Goal: Task Accomplishment & Management: Complete application form

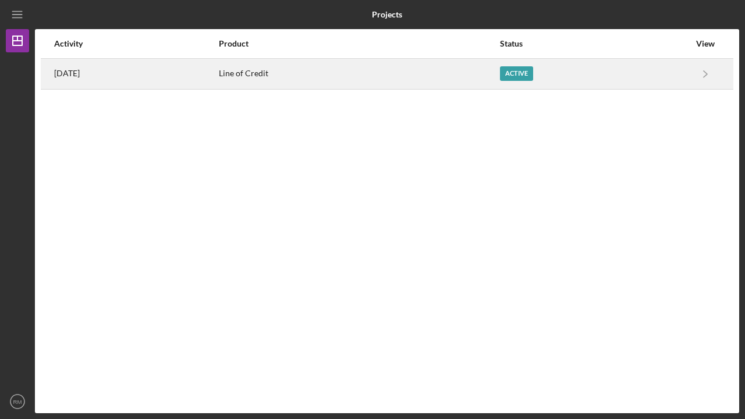
click at [523, 73] on div "Active" at bounding box center [516, 73] width 33 height 15
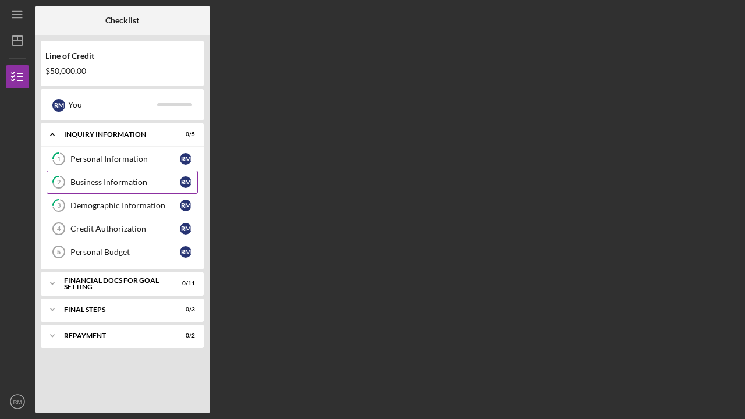
click at [102, 186] on div "Business Information" at bounding box center [124, 182] width 109 height 9
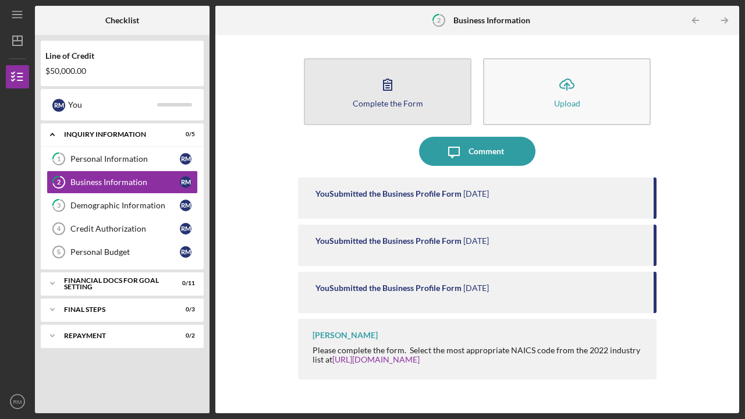
click at [381, 102] on div "Complete the Form" at bounding box center [388, 103] width 70 height 9
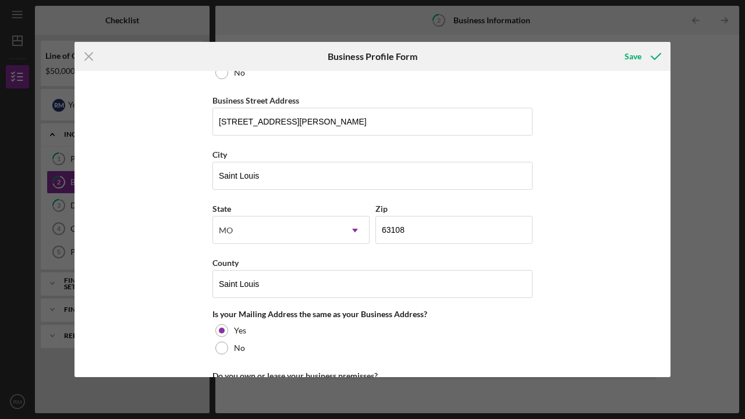
scroll to position [668, 0]
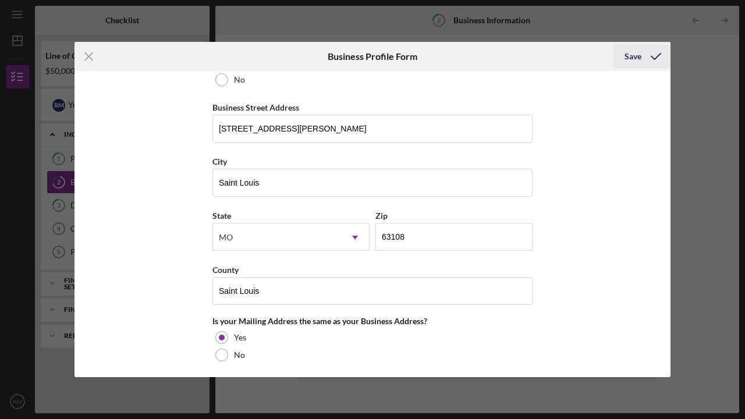
click at [636, 56] on div "Save" at bounding box center [633, 56] width 17 height 23
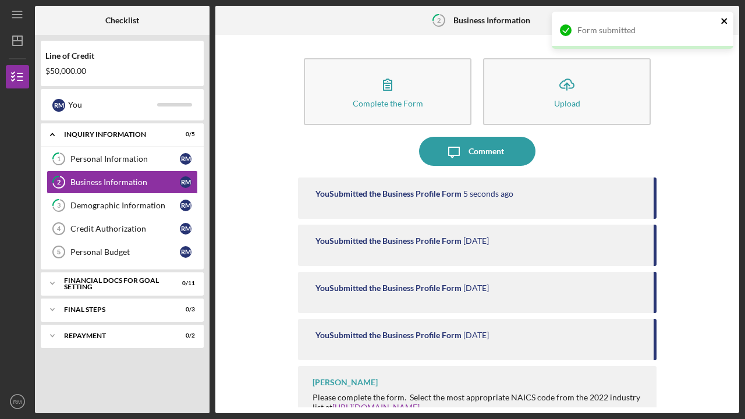
click at [725, 20] on icon "close" at bounding box center [724, 21] width 6 height 6
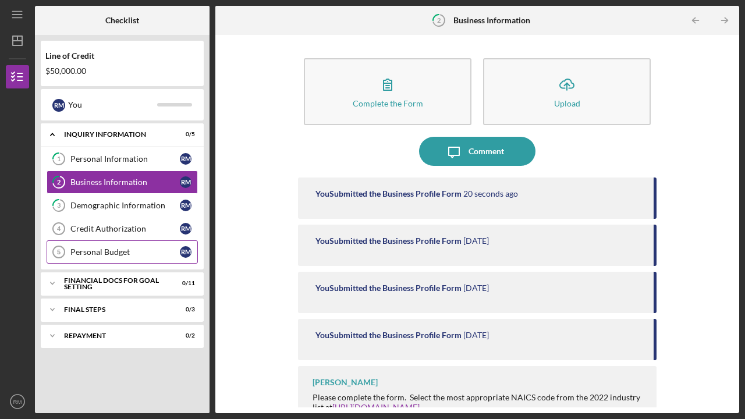
click at [97, 251] on div "Personal Budget" at bounding box center [124, 251] width 109 height 9
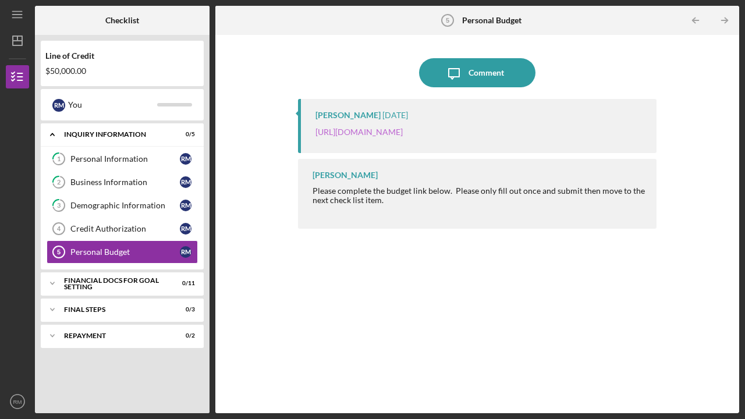
click at [403, 129] on link "https://justinepetersen.tfaforms.net/21?serviceID=a1gPC000004wJOA" at bounding box center [359, 132] width 87 height 10
click at [100, 281] on div "Financial Docs for Goal Setting" at bounding box center [126, 283] width 125 height 7
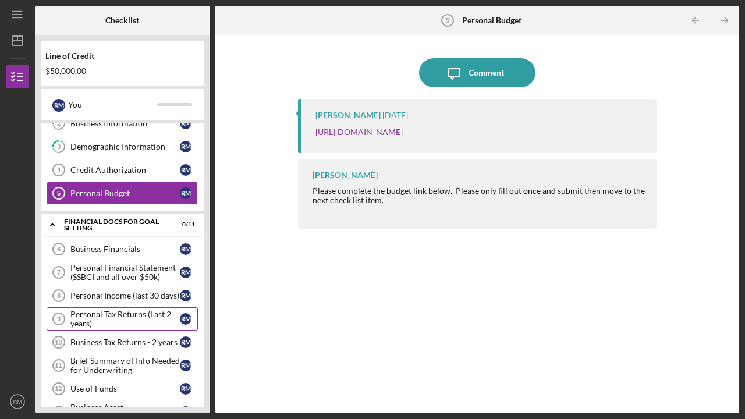
scroll to position [61, 0]
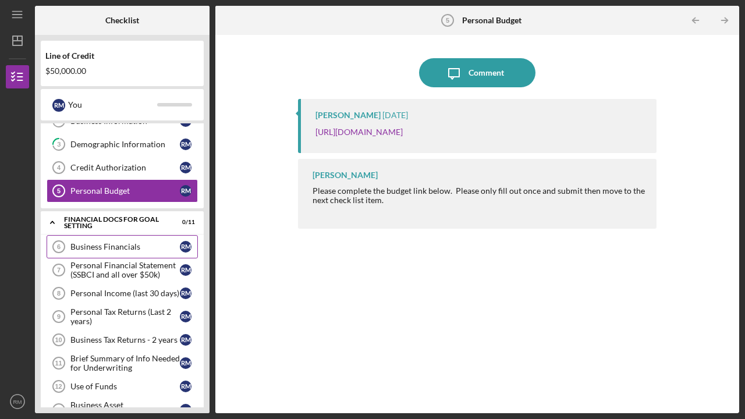
click at [91, 252] on link "Business Financials 6 Business Financials R M" at bounding box center [122, 246] width 151 height 23
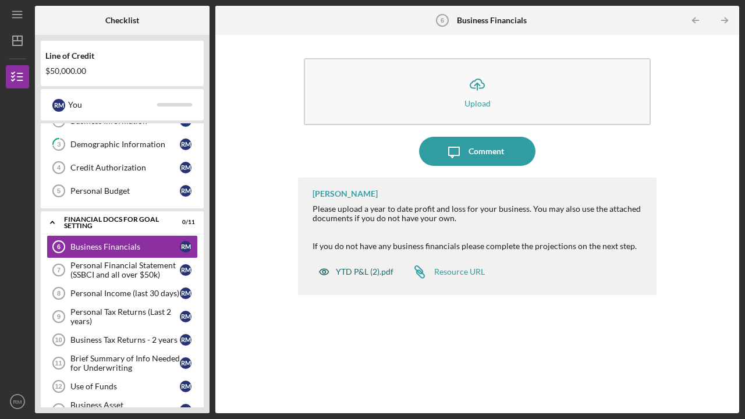
click at [355, 275] on div "YTD P&L (2).pdf" at bounding box center [365, 271] width 58 height 9
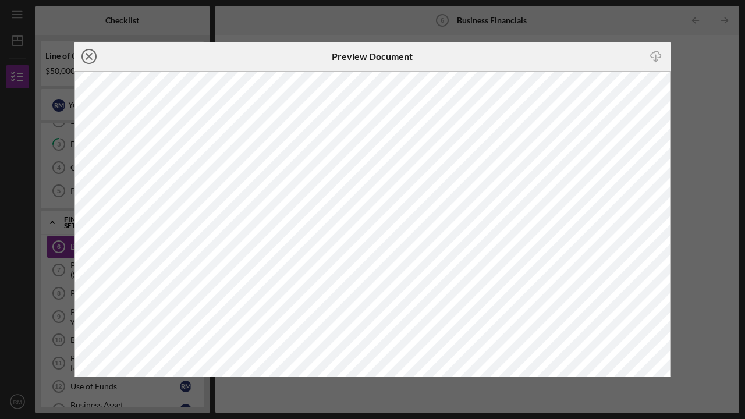
click at [90, 55] on line at bounding box center [89, 57] width 6 height 6
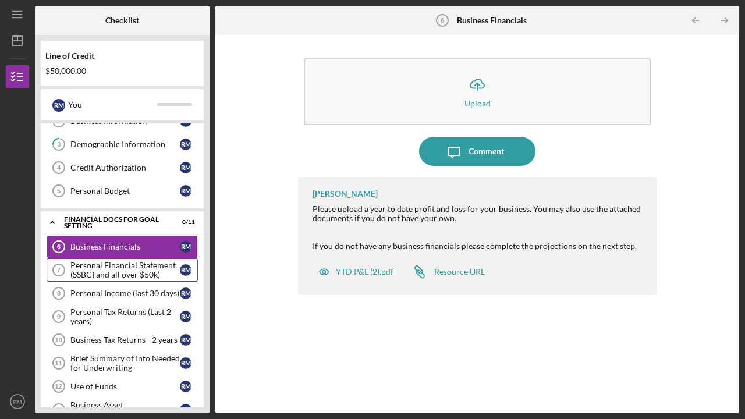
click at [103, 274] on div "Personal Financial Statement (SSBCI and all over $50k)" at bounding box center [124, 270] width 109 height 19
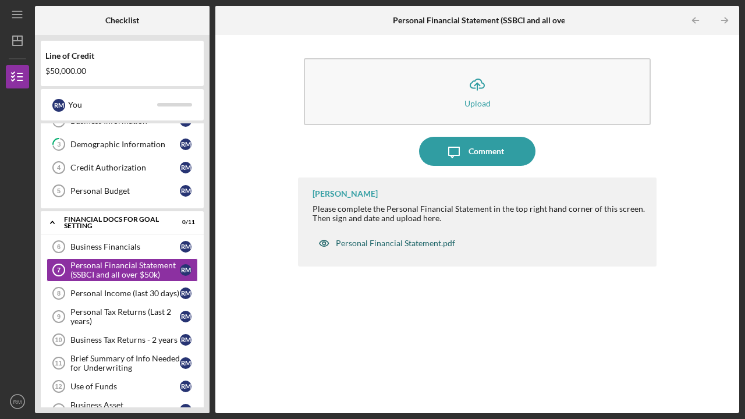
click at [372, 242] on div "Personal Financial Statement.pdf" at bounding box center [395, 243] width 119 height 9
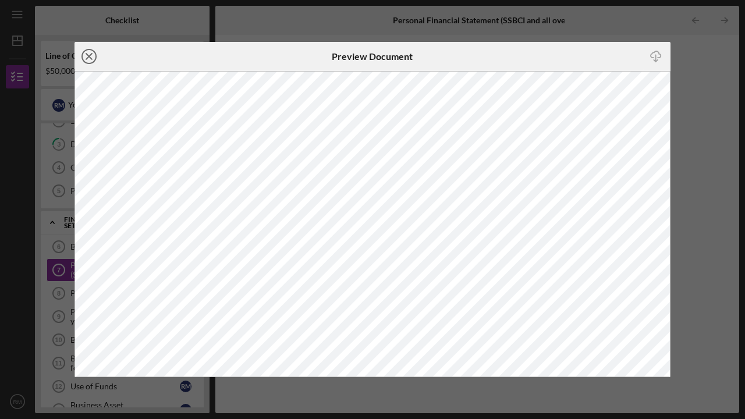
click at [95, 58] on icon "Icon/Close" at bounding box center [89, 56] width 29 height 29
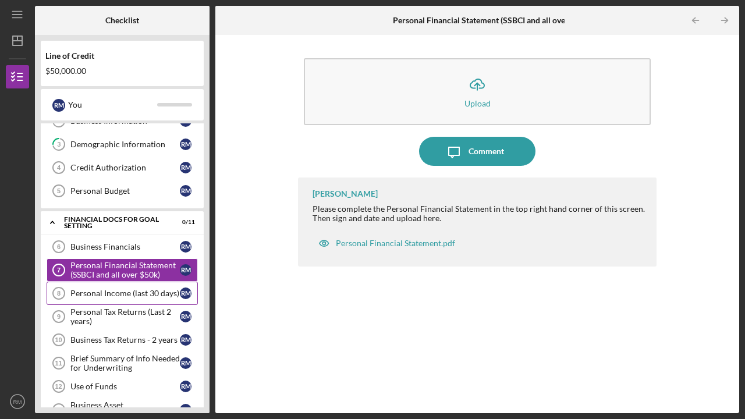
click at [98, 295] on div "Personal Income (last 30 days)" at bounding box center [124, 293] width 109 height 9
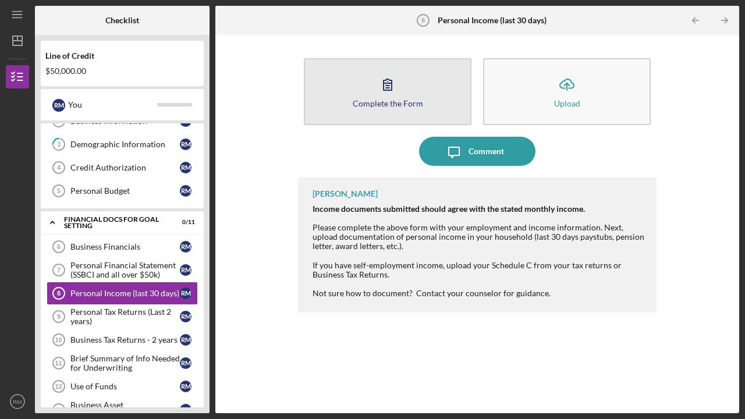
click at [371, 103] on div "Complete the Form" at bounding box center [388, 103] width 70 height 9
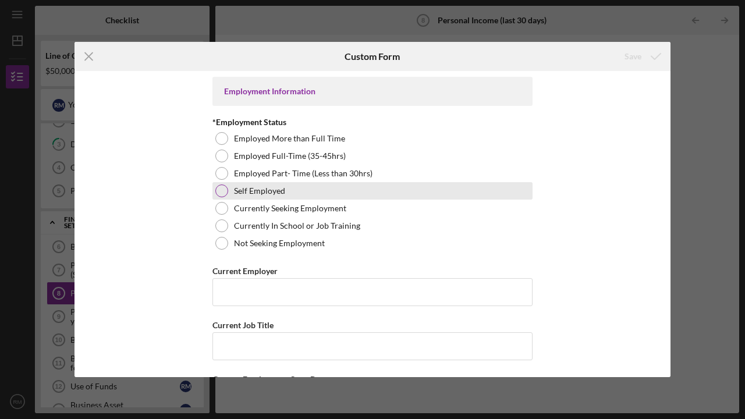
click at [222, 190] on div at bounding box center [221, 191] width 13 height 13
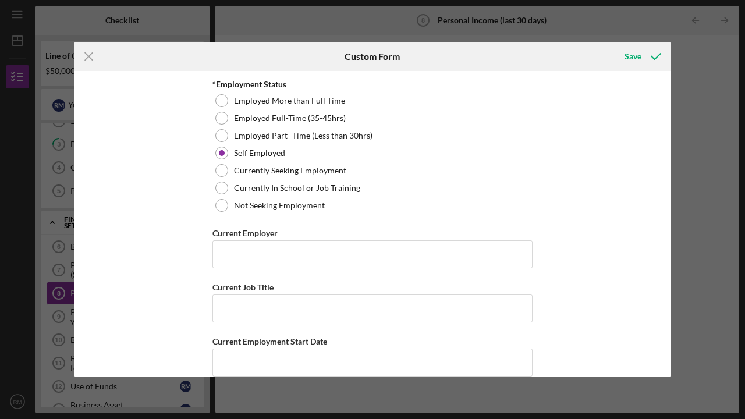
scroll to position [79, 0]
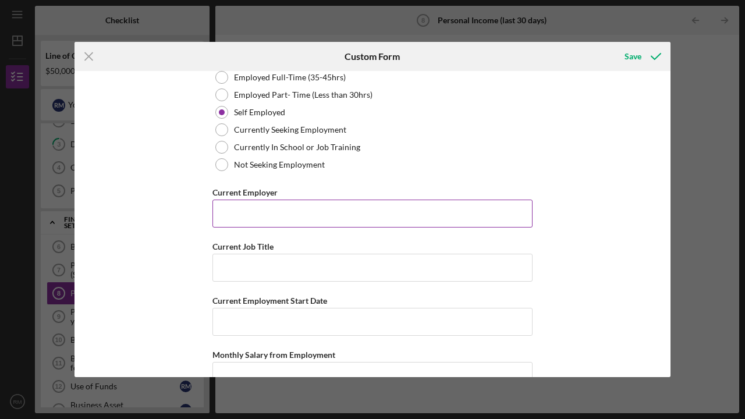
click at [217, 216] on input "Current Employer" at bounding box center [373, 214] width 320 height 28
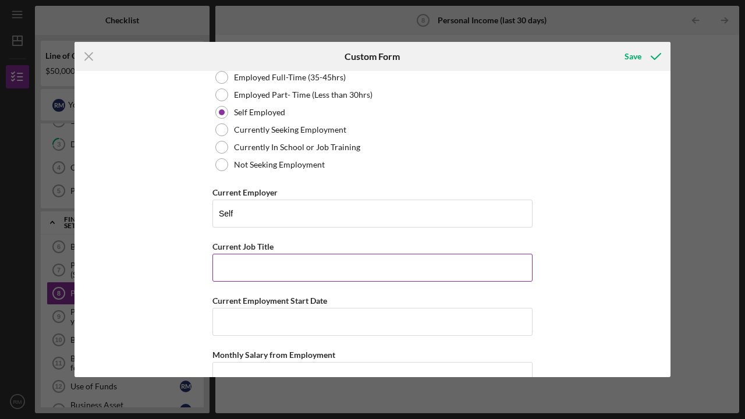
click at [257, 265] on input "Current Job Title" at bounding box center [373, 268] width 320 height 28
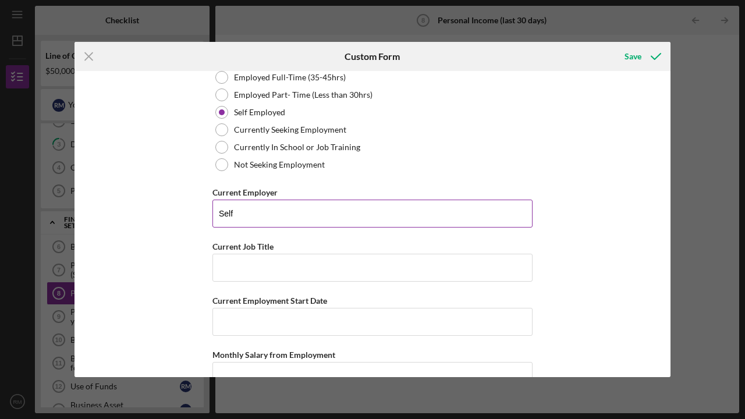
click at [235, 213] on input "Self" at bounding box center [373, 214] width 320 height 28
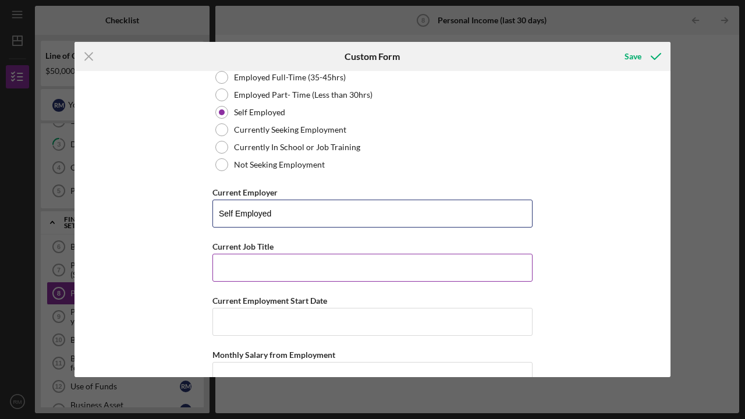
type input "Self Employed"
click at [233, 264] on input "Current Job Title" at bounding box center [373, 268] width 320 height 28
type input "G"
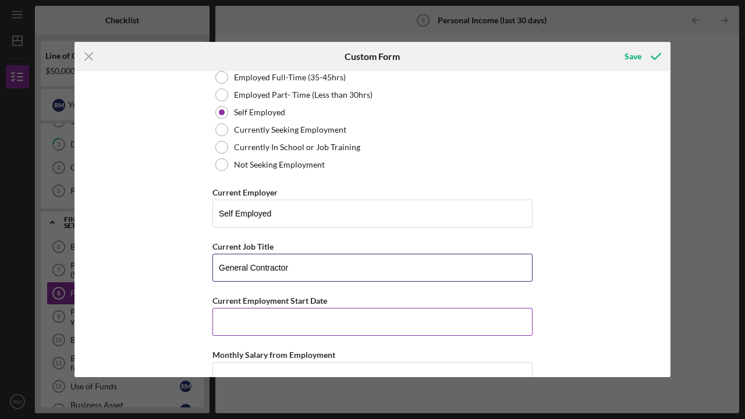
type input "General Contractor"
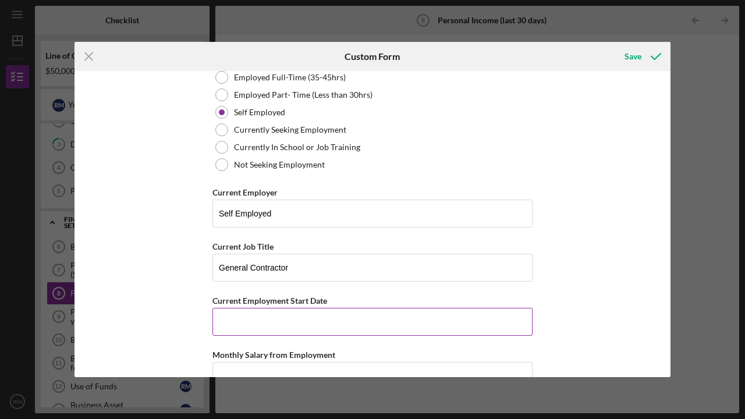
click at [226, 321] on input "Current Employment Start Date" at bounding box center [373, 322] width 320 height 28
type input "4"
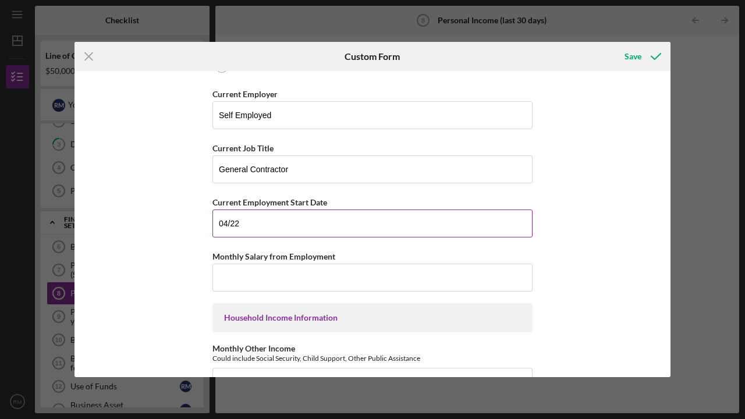
scroll to position [182, 0]
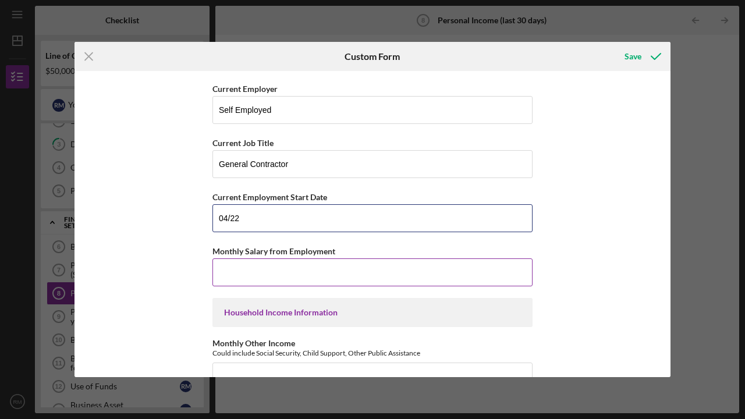
type input "04/22"
click at [226, 268] on input "Monthly Salary from Employment" at bounding box center [373, 273] width 320 height 28
type input "$6,000"
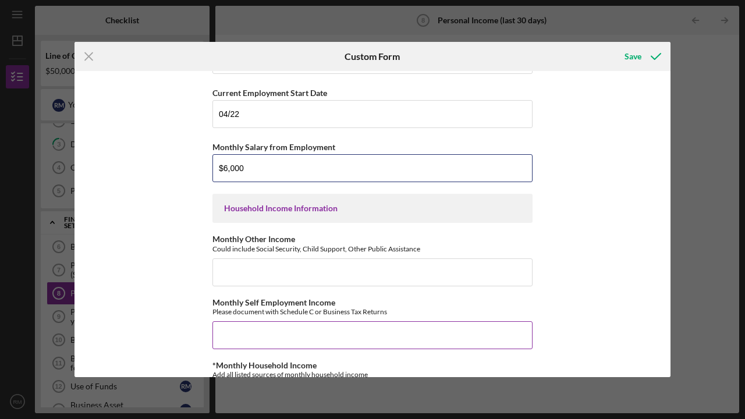
scroll to position [288, 0]
click at [222, 338] on input "Monthly Self Employment Income" at bounding box center [373, 334] width 320 height 28
click at [229, 335] on input "Monthly Self Employment Income" at bounding box center [373, 334] width 320 height 28
click at [228, 335] on input "Monthly Self Employment Income" at bounding box center [373, 334] width 320 height 28
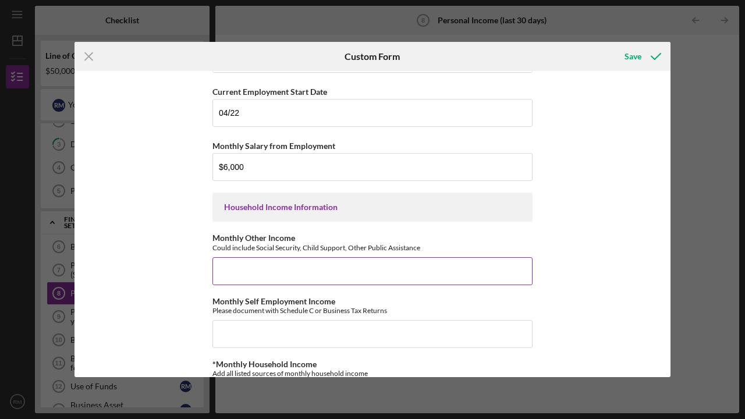
click at [219, 270] on input "Monthly Other Income" at bounding box center [373, 271] width 320 height 28
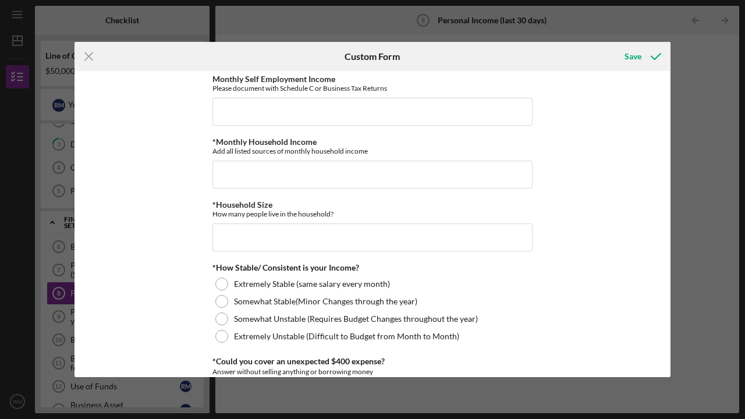
scroll to position [513, 0]
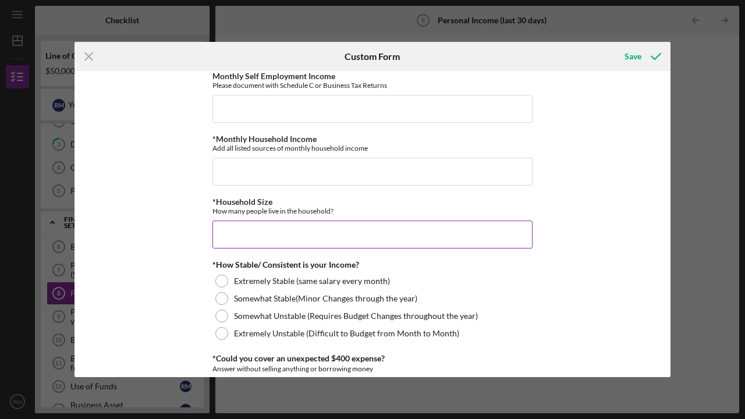
click at [238, 234] on input "*Household Size" at bounding box center [373, 235] width 320 height 28
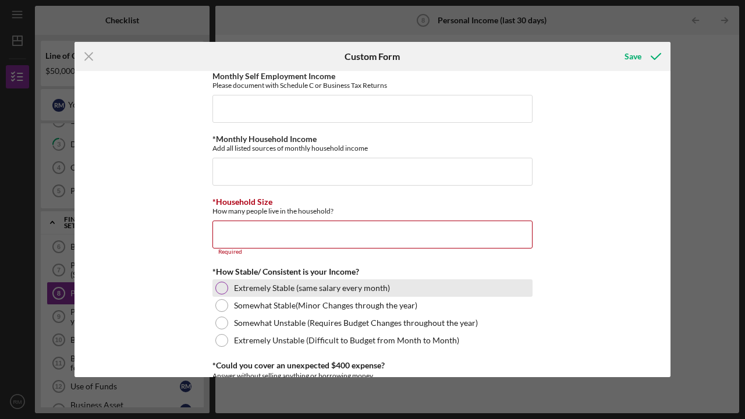
click at [217, 280] on div "Extremely Stable (same salary every month)" at bounding box center [373, 287] width 320 height 17
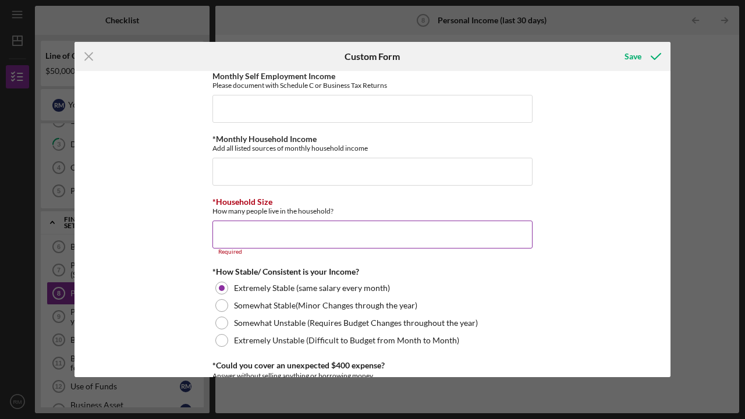
click at [225, 232] on input "*Household Size" at bounding box center [373, 235] width 320 height 28
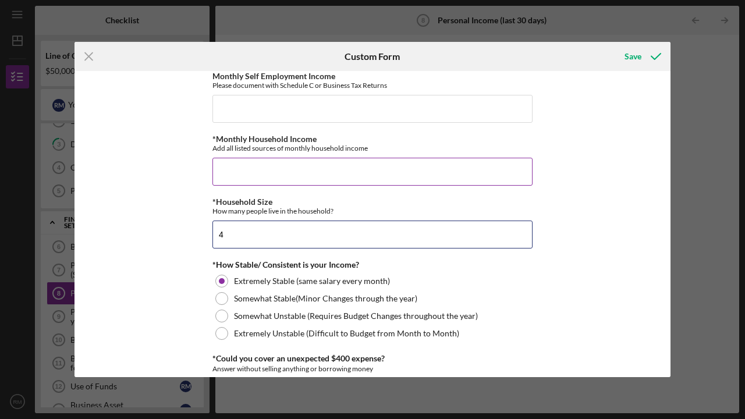
type input "4"
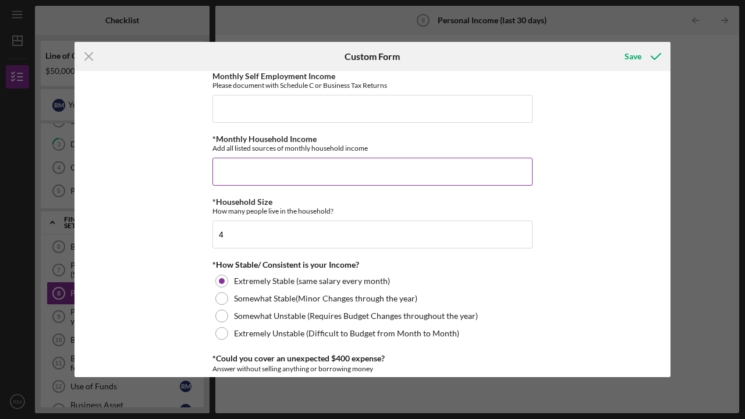
click at [223, 168] on input "*Monthly Household Income" at bounding box center [373, 172] width 320 height 28
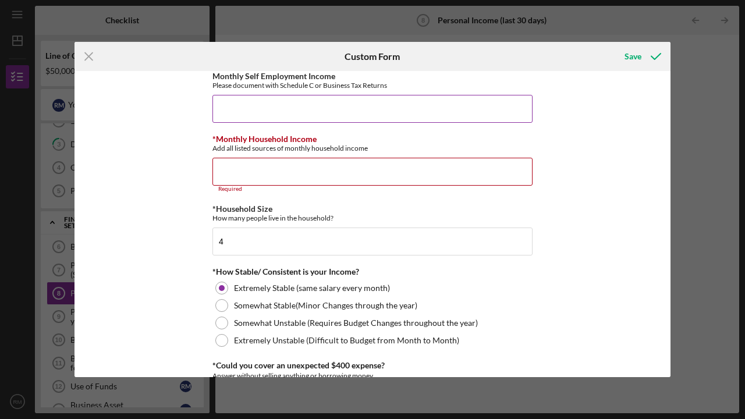
click at [221, 106] on input "Monthly Self Employment Income" at bounding box center [373, 109] width 320 height 28
type input "$4,500"
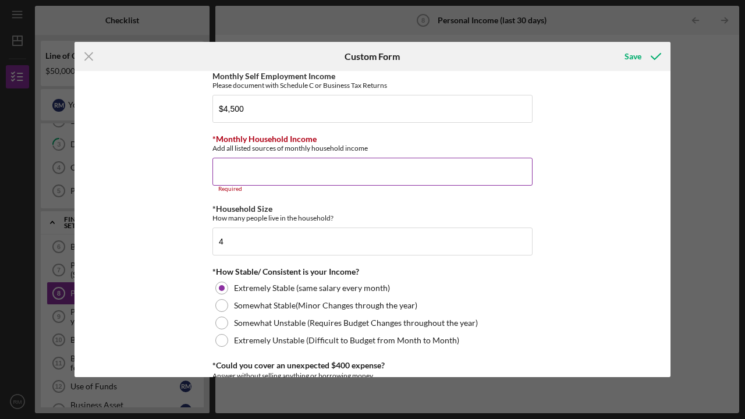
click at [235, 171] on input "*Monthly Household Income" at bounding box center [373, 172] width 320 height 28
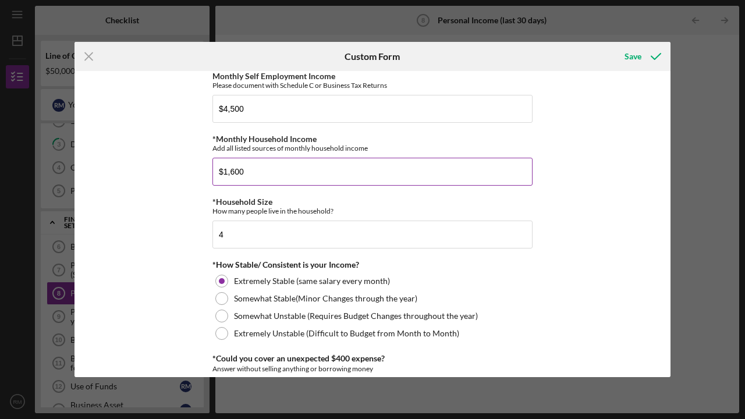
type input "$16,000"
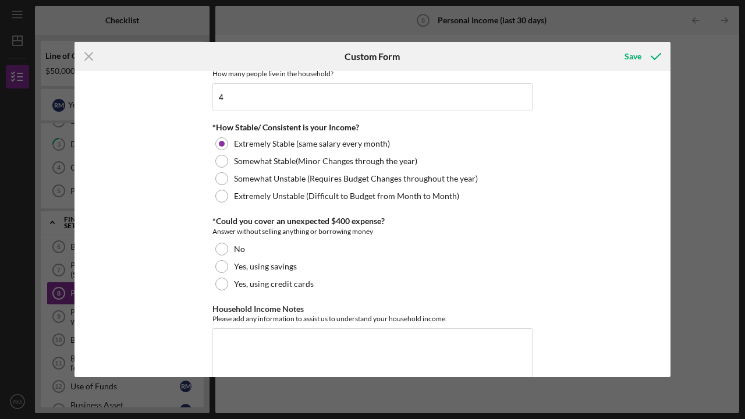
scroll to position [659, 0]
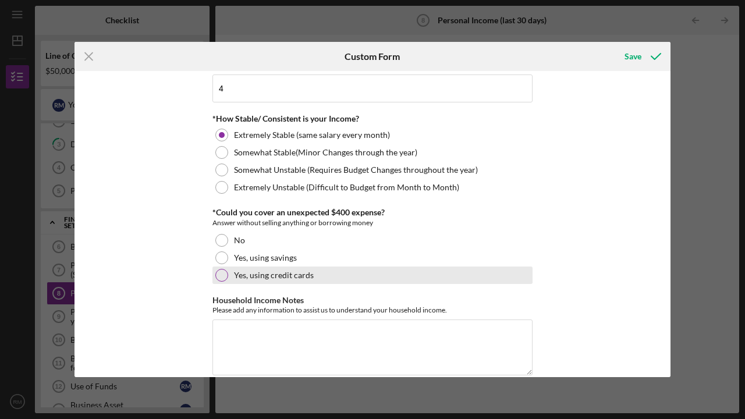
click at [216, 272] on div at bounding box center [221, 275] width 13 height 13
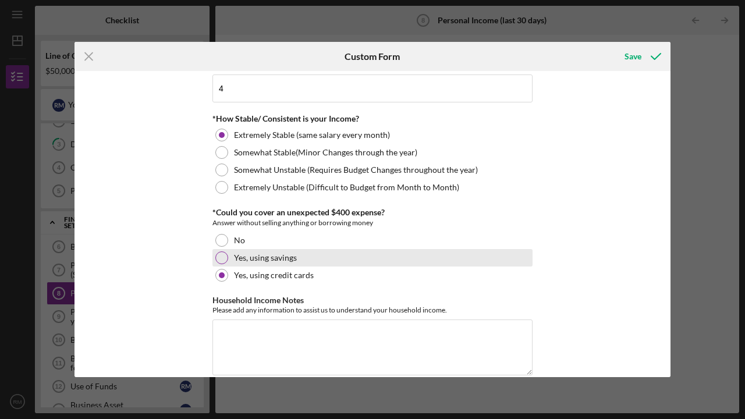
click at [219, 256] on div at bounding box center [221, 258] width 13 height 13
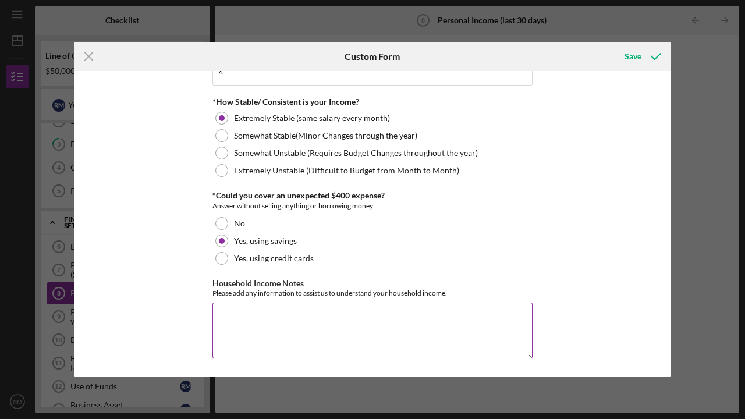
scroll to position [675, 0]
click at [222, 313] on textarea "Household Income Notes" at bounding box center [373, 331] width 320 height 56
type textarea "m"
type textarea "My wife income ."
click at [636, 57] on div "Save" at bounding box center [633, 56] width 17 height 23
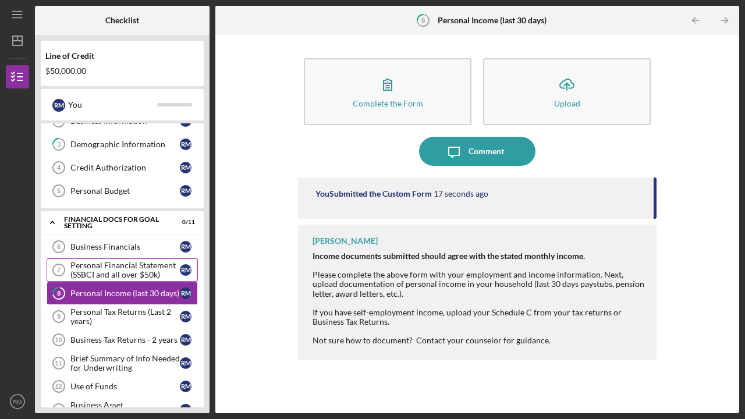
click at [106, 272] on div "Personal Financial Statement (SSBCI and all over $50k)" at bounding box center [124, 270] width 109 height 19
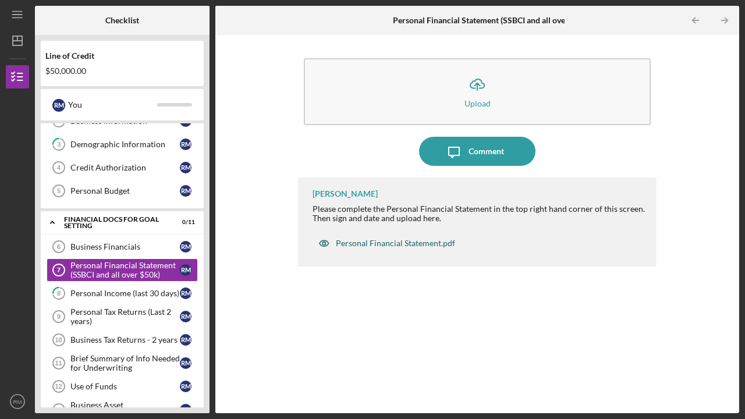
click at [374, 243] on div "Personal Financial Statement.pdf" at bounding box center [395, 243] width 119 height 9
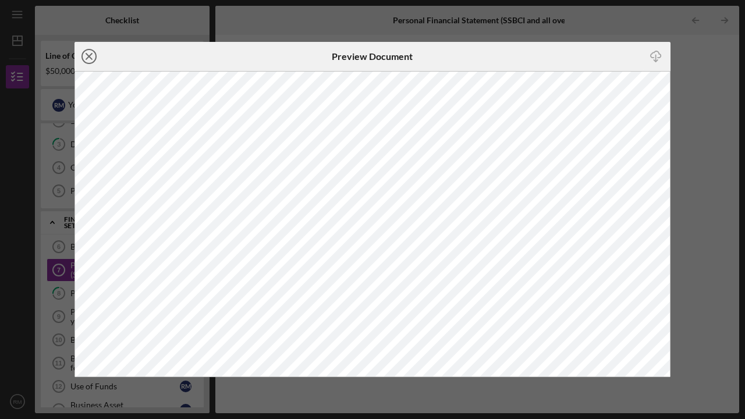
click at [89, 54] on icon "Icon/Close" at bounding box center [89, 56] width 29 height 29
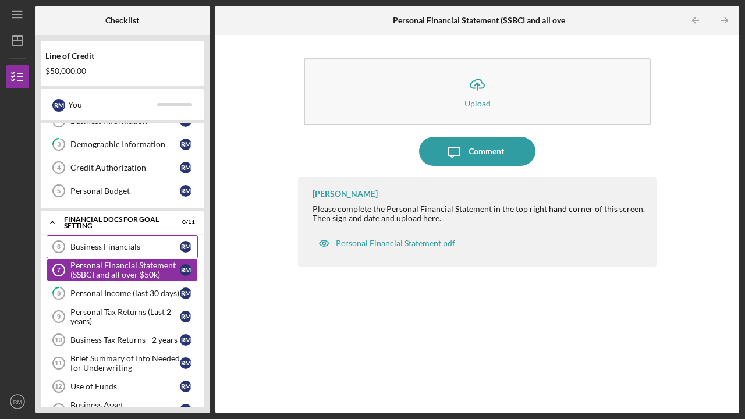
click at [100, 243] on div "Business Financials" at bounding box center [124, 246] width 109 height 9
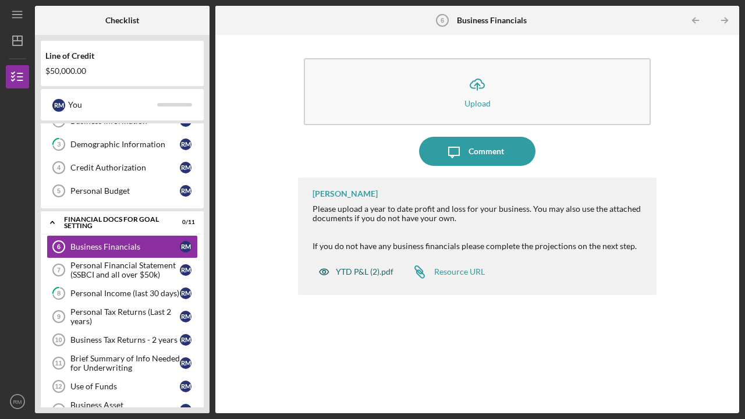
click at [360, 271] on div "YTD P&L (2).pdf" at bounding box center [365, 271] width 58 height 9
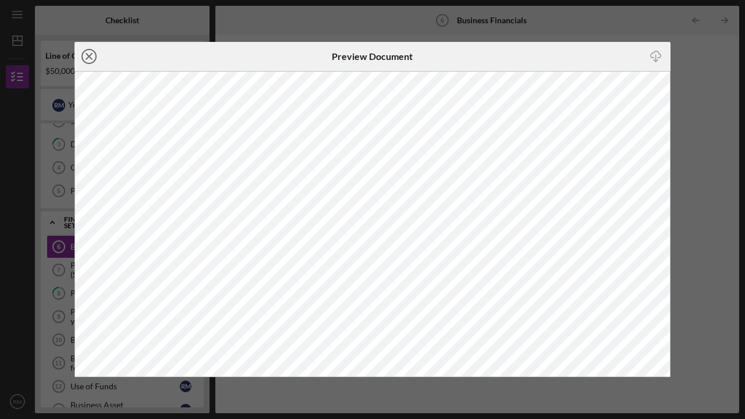
click at [86, 56] on icon "Icon/Close" at bounding box center [89, 56] width 29 height 29
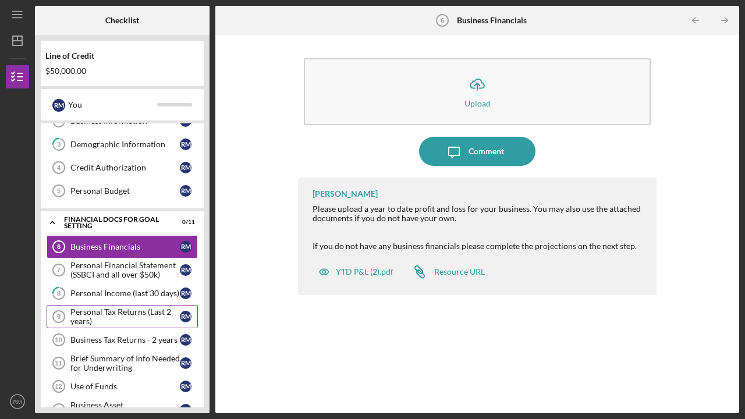
click at [87, 316] on div "Personal Tax Returns (Last 2 years)" at bounding box center [124, 316] width 109 height 19
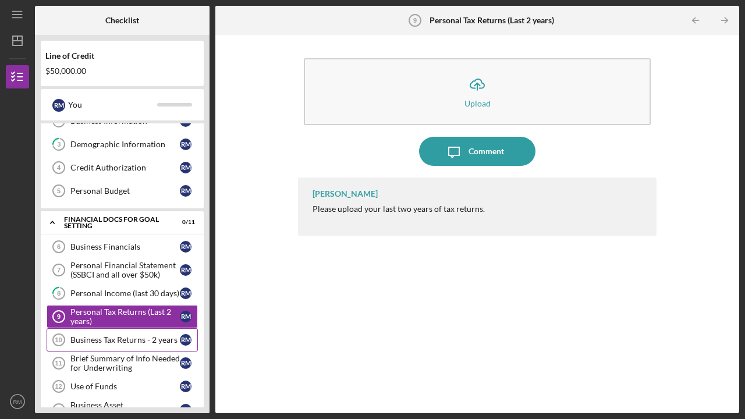
click at [84, 341] on div "Business Tax Returns - 2 years" at bounding box center [124, 339] width 109 height 9
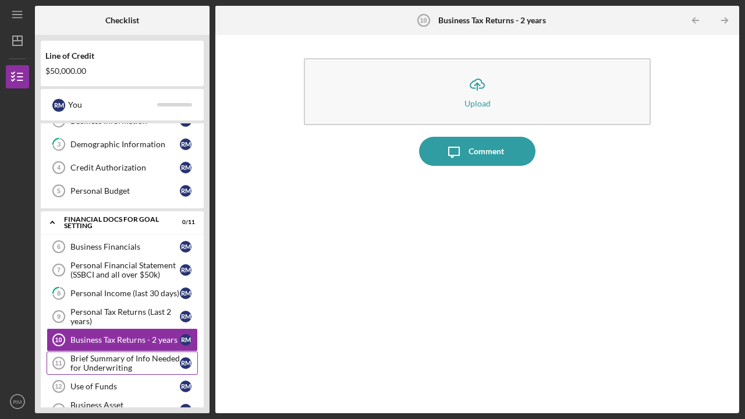
click at [90, 362] on div "Brief Summary of Info Needed for Underwriting" at bounding box center [124, 363] width 109 height 19
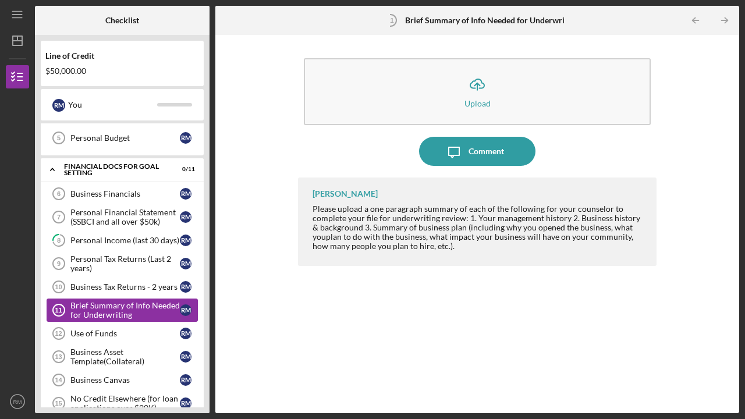
scroll to position [168, 0]
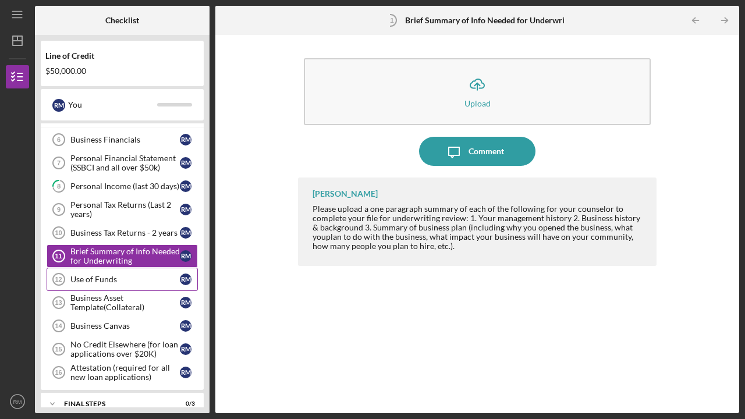
click at [100, 281] on div "Use of Funds" at bounding box center [124, 279] width 109 height 9
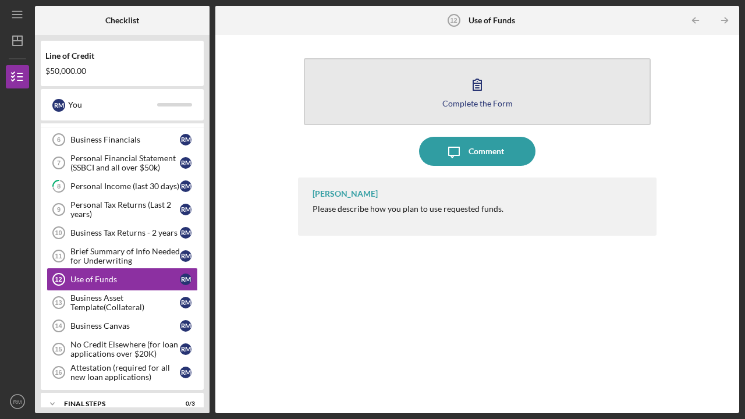
click at [384, 101] on button "Complete the Form Form" at bounding box center [477, 91] width 347 height 67
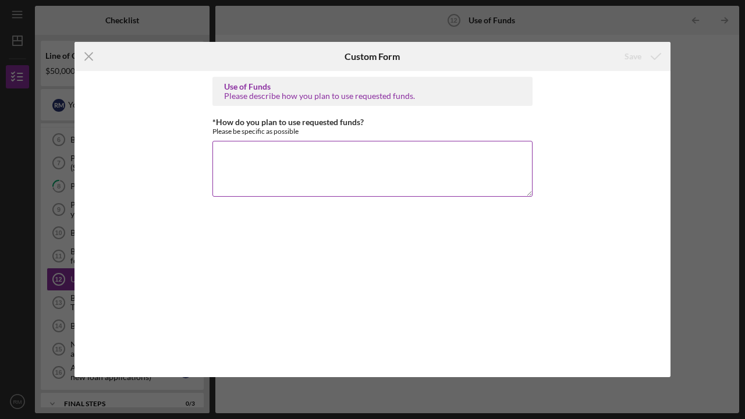
click at [221, 151] on textarea "*How do you plan to use requested funds?" at bounding box center [373, 169] width 320 height 56
type textarea "t"
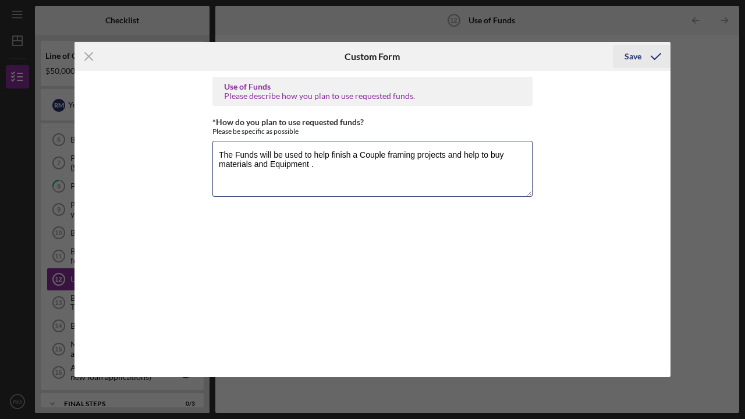
type textarea "The Funds will be used to help finish a Couple framing projects and help to buy…"
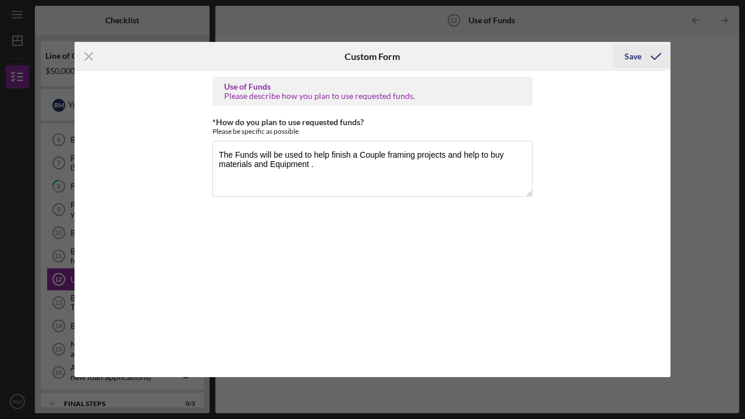
click at [637, 56] on div "Save" at bounding box center [633, 56] width 17 height 23
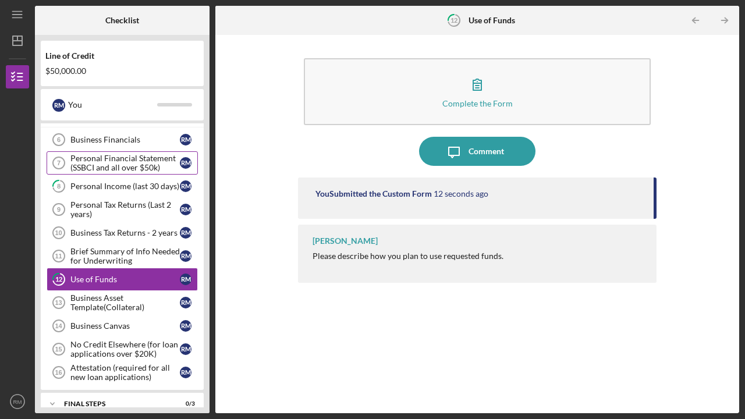
click at [119, 160] on div "Personal Financial Statement (SSBCI and all over $50k)" at bounding box center [124, 163] width 109 height 19
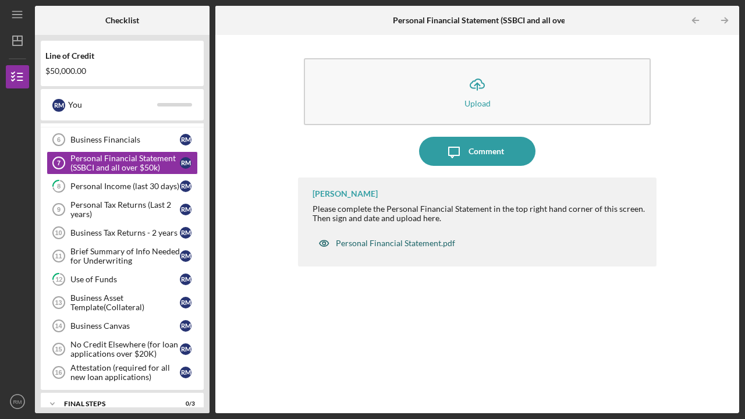
click at [369, 242] on div "Personal Financial Statement.pdf" at bounding box center [395, 243] width 119 height 9
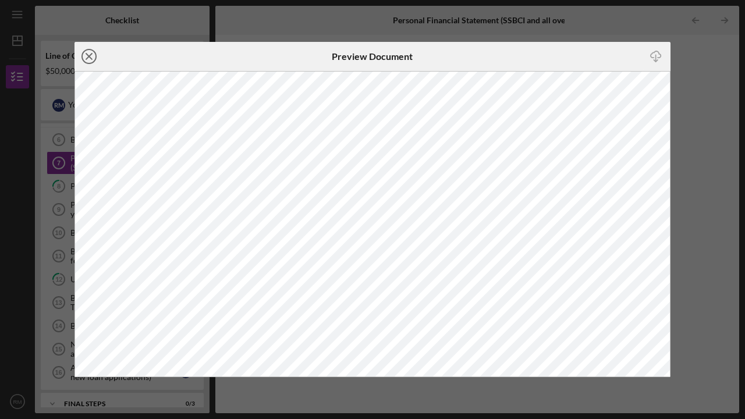
click at [88, 53] on icon "Icon/Close" at bounding box center [89, 56] width 29 height 29
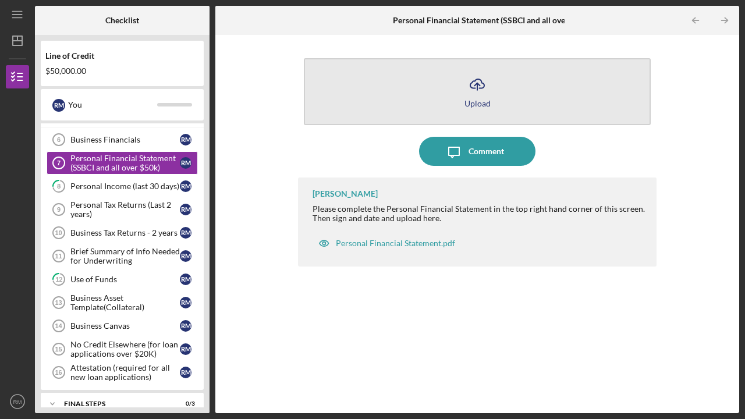
click at [475, 94] on icon "Icon/Upload" at bounding box center [477, 84] width 29 height 29
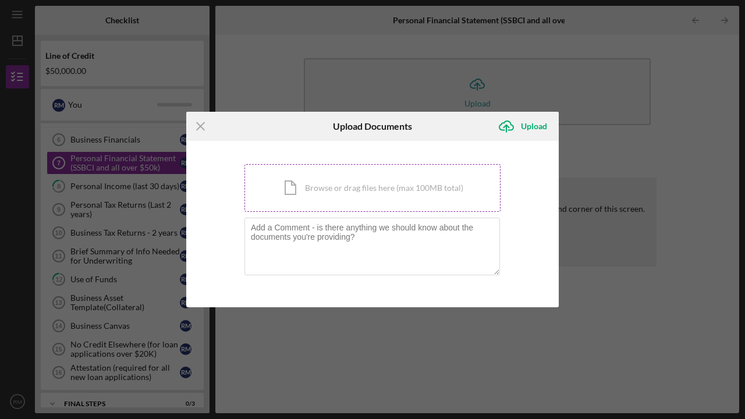
click at [305, 199] on div "Icon/Document Browse or drag files here (max 100MB total) Tap to choose files o…" at bounding box center [373, 188] width 256 height 48
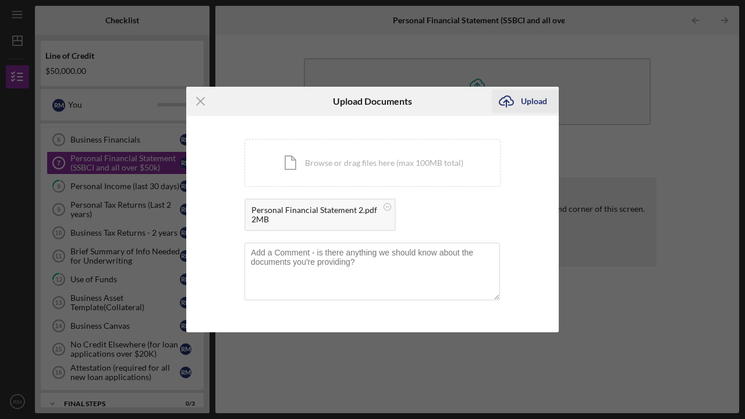
click at [533, 101] on div "Upload" at bounding box center [534, 101] width 26 height 23
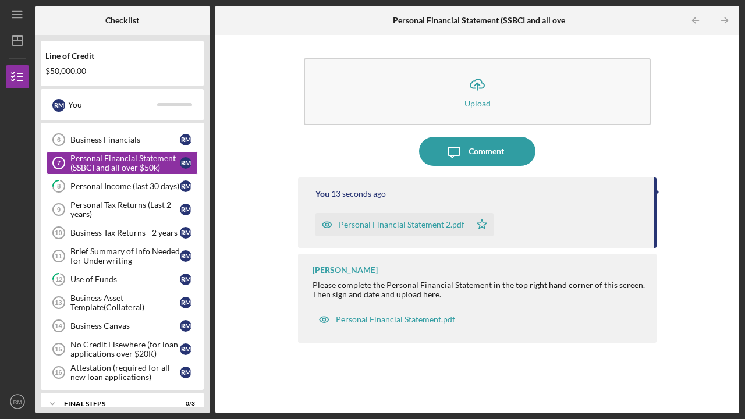
click at [533, 101] on button "Icon/Upload Upload" at bounding box center [477, 91] width 347 height 67
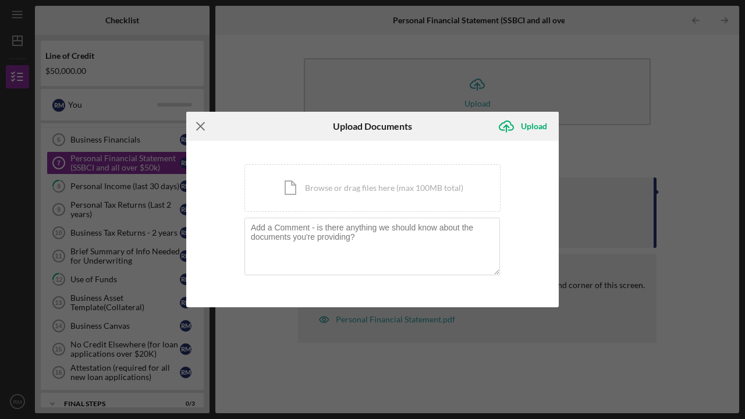
click at [201, 125] on icon "Icon/Menu Close" at bounding box center [200, 126] width 29 height 29
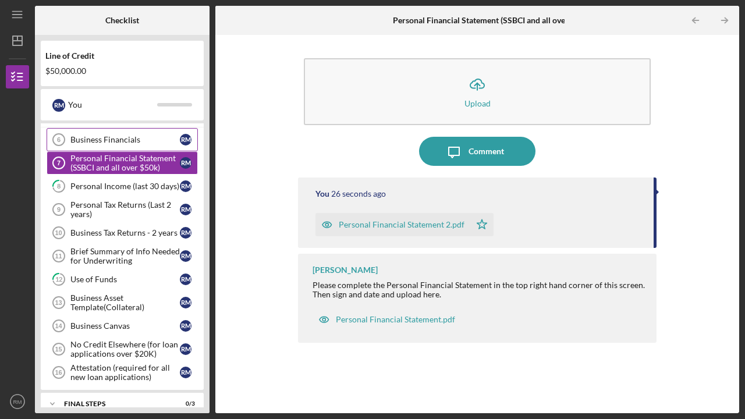
click at [118, 143] on div "Business Financials" at bounding box center [124, 139] width 109 height 9
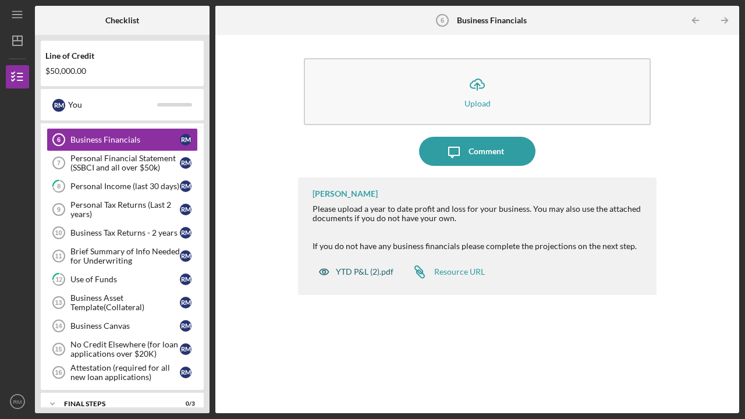
click at [366, 268] on div "YTD P&L (2).pdf" at bounding box center [365, 271] width 58 height 9
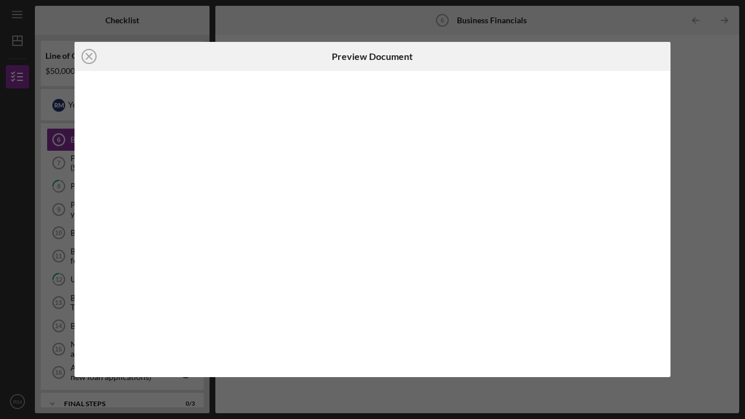
click at [366, 268] on body "Icon/Menu Business Financials 6 Business Financials Checklist Line of Credit $5…" at bounding box center [372, 209] width 745 height 419
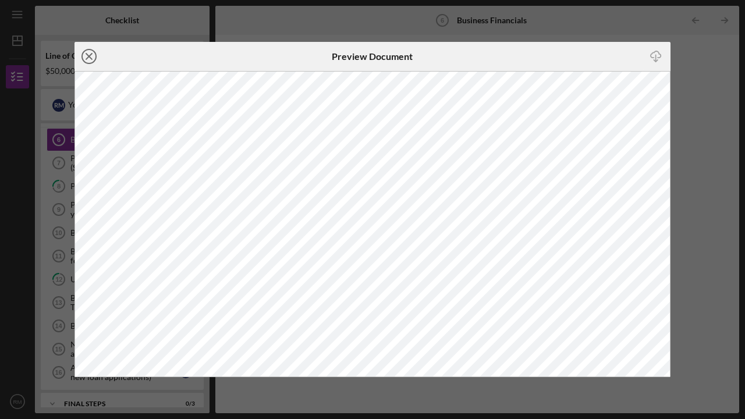
click at [87, 54] on icon "Icon/Close" at bounding box center [89, 56] width 29 height 29
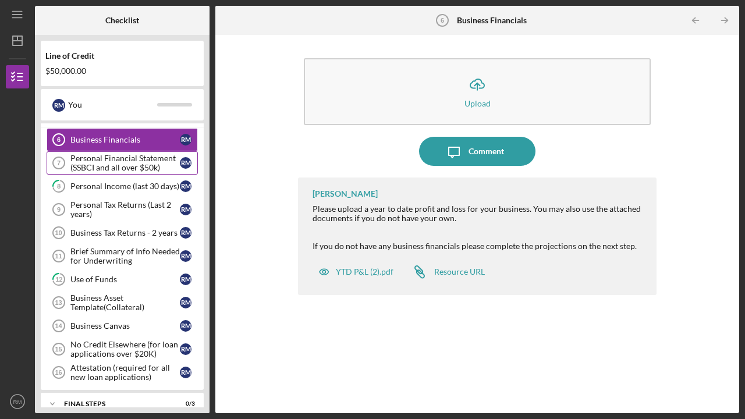
click at [115, 166] on div "Personal Financial Statement (SSBCI and all over $50k)" at bounding box center [124, 163] width 109 height 19
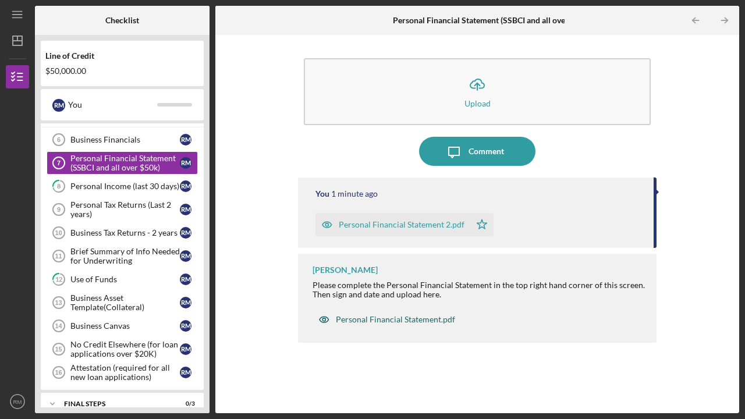
click at [379, 317] on div "Personal Financial Statement.pdf" at bounding box center [395, 319] width 119 height 9
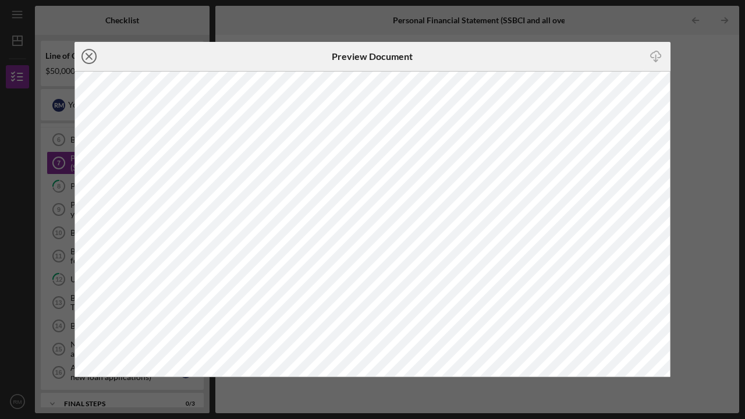
click at [90, 52] on icon "Icon/Close" at bounding box center [89, 56] width 29 height 29
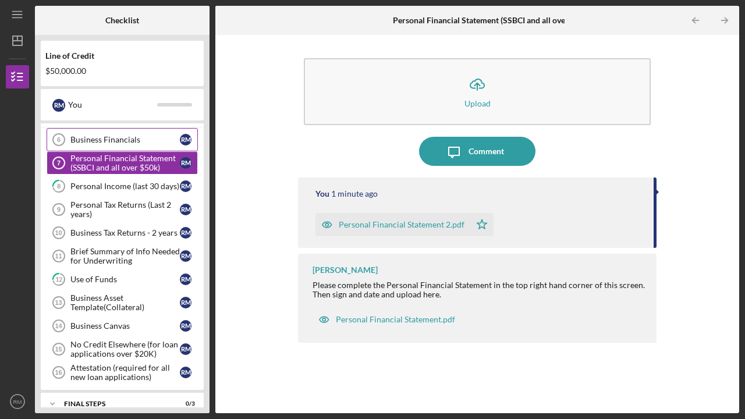
click at [91, 136] on div "Business Financials" at bounding box center [124, 139] width 109 height 9
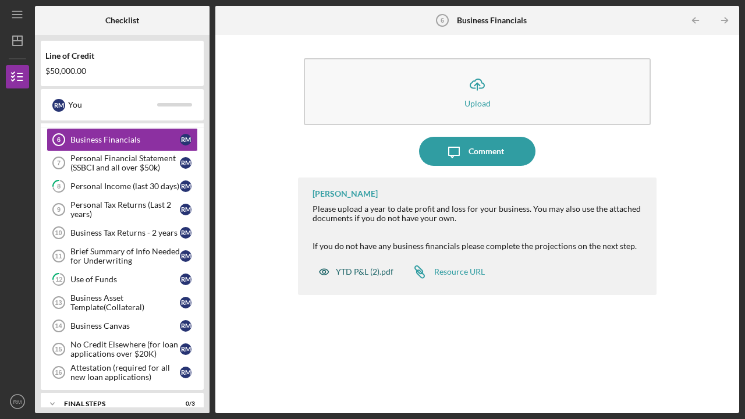
click at [356, 268] on div "YTD P&L (2).pdf" at bounding box center [365, 271] width 58 height 9
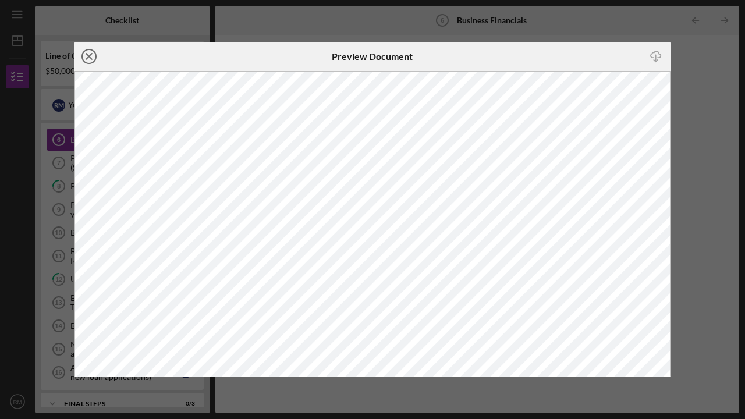
click at [90, 54] on icon "Icon/Close" at bounding box center [89, 56] width 29 height 29
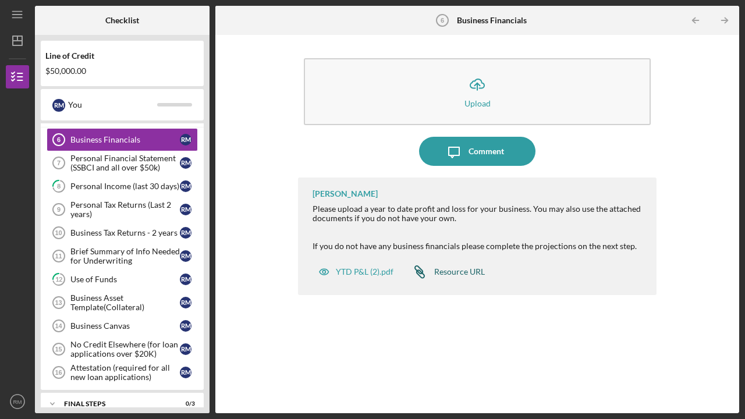
click at [455, 271] on div "Resource URL" at bounding box center [459, 271] width 51 height 9
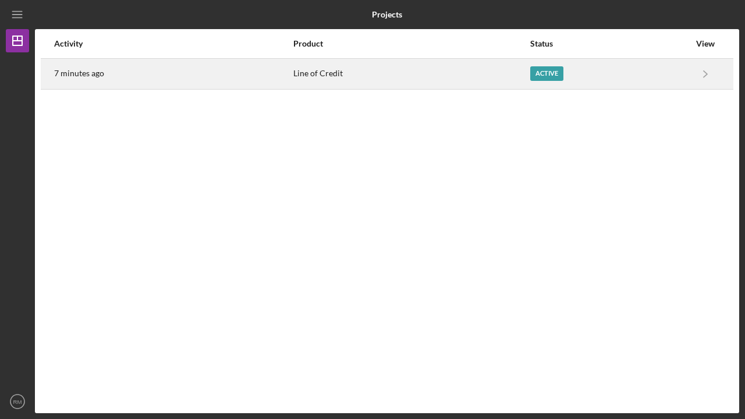
click at [548, 71] on div "Active" at bounding box center [546, 73] width 33 height 15
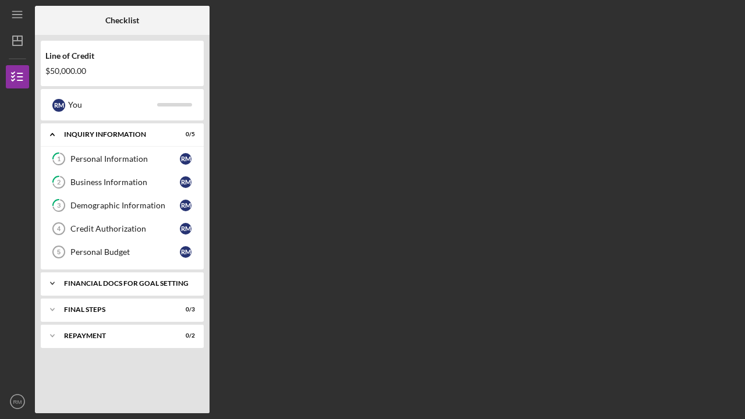
click at [82, 284] on div "Financial Docs for Goal Setting" at bounding box center [126, 283] width 125 height 7
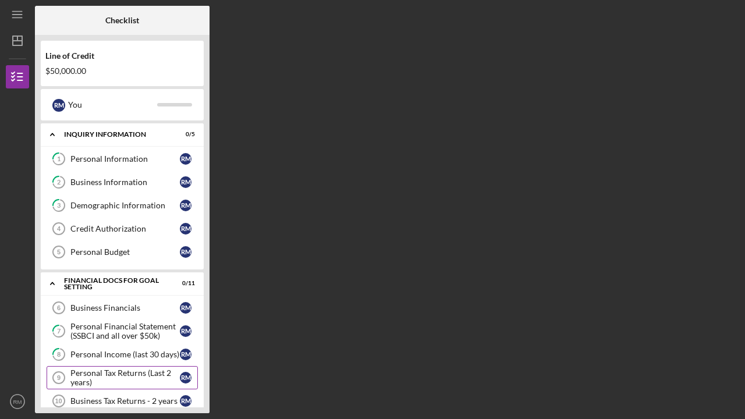
click at [109, 376] on div "Personal Tax Returns (Last 2 years)" at bounding box center [124, 378] width 109 height 19
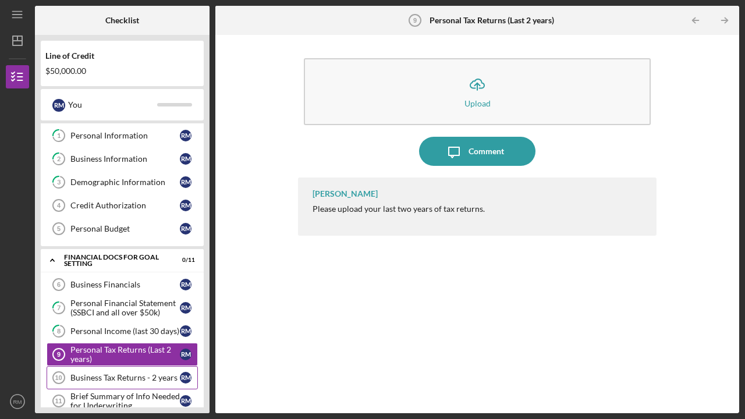
scroll to position [29, 0]
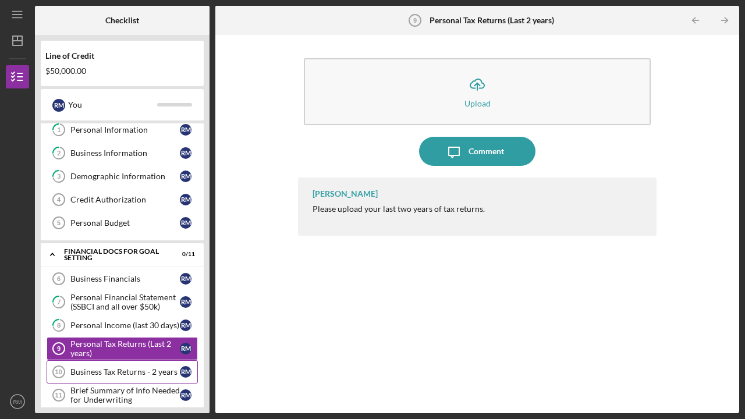
click at [112, 373] on div "Business Tax Returns - 2 years" at bounding box center [124, 371] width 109 height 9
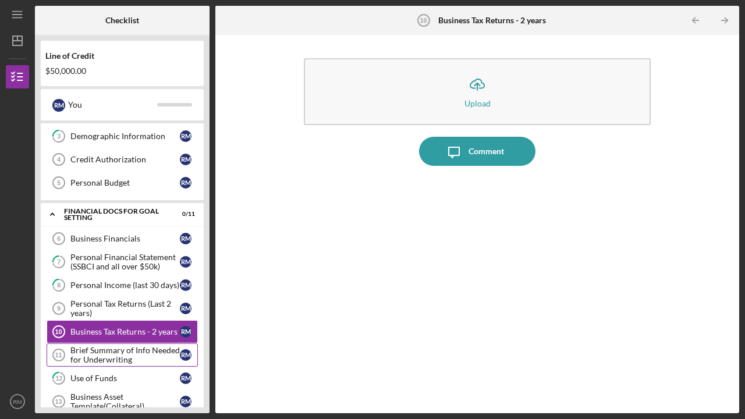
scroll to position [70, 0]
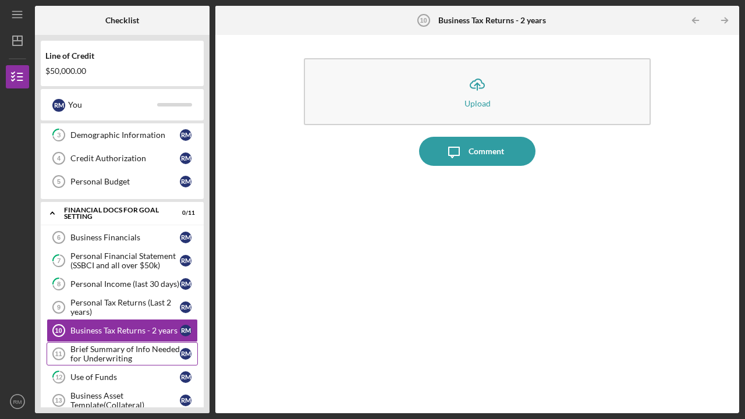
click at [97, 349] on div "Brief Summary of Info Needed for Underwriting" at bounding box center [124, 354] width 109 height 19
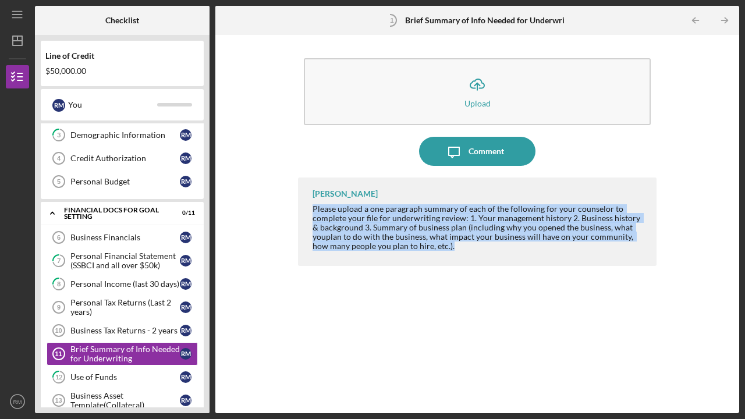
drag, startPoint x: 314, startPoint y: 207, endPoint x: 436, endPoint y: 296, distance: 150.3
click at [436, 296] on div "Peyton McGovern Please upload a one paragraph summary of each of the following …" at bounding box center [477, 287] width 359 height 218
copy div "Please upload a one paragraph summary of each of the following for your counsel…"
click at [95, 181] on div "Personal Budget" at bounding box center [124, 181] width 109 height 9
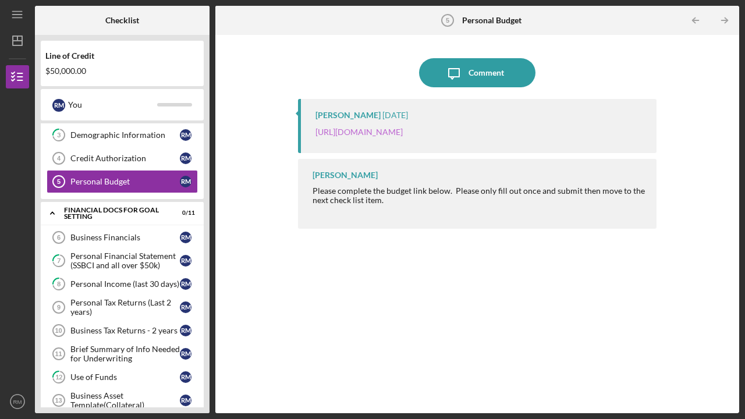
click at [403, 131] on link "https://justinepetersen.tfaforms.net/21?serviceID=a1gPC000004wJOA" at bounding box center [359, 132] width 87 height 10
click at [109, 158] on div "Credit Authorization" at bounding box center [124, 158] width 109 height 9
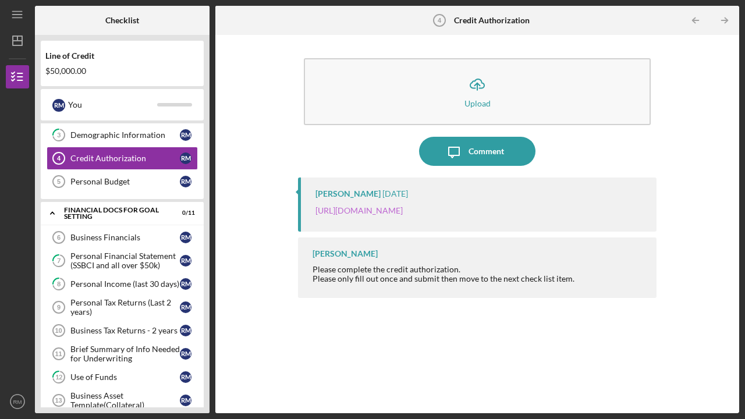
click at [394, 213] on link "https://justinepetersen.tfaforms.net/28?contactid=003PC000009gWgZ" at bounding box center [359, 211] width 87 height 10
click at [108, 235] on div "Business Financials" at bounding box center [124, 237] width 109 height 9
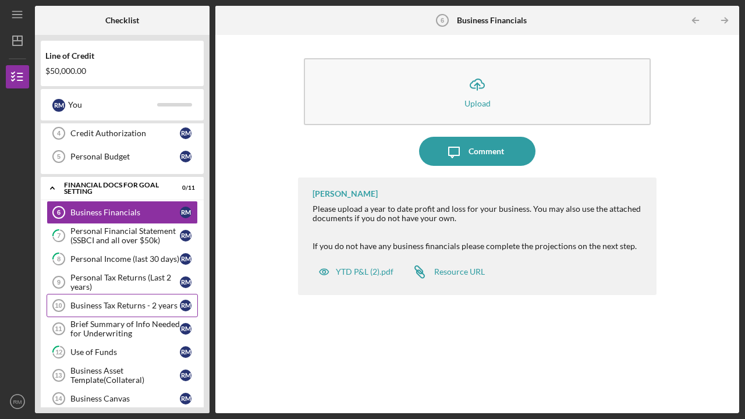
scroll to position [112, 0]
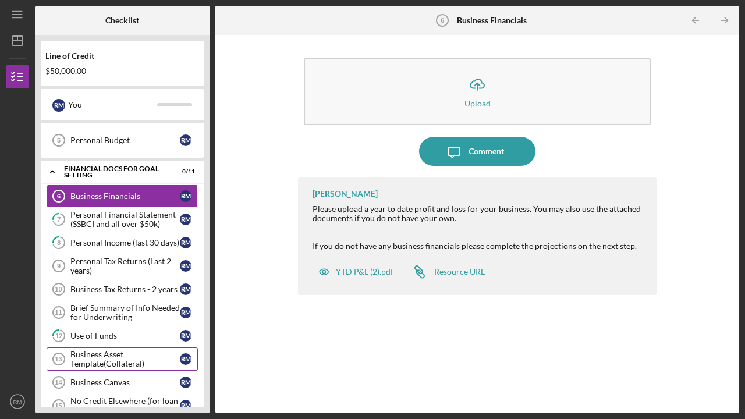
click at [101, 356] on div "Business Asset Template(Collateral)" at bounding box center [124, 359] width 109 height 19
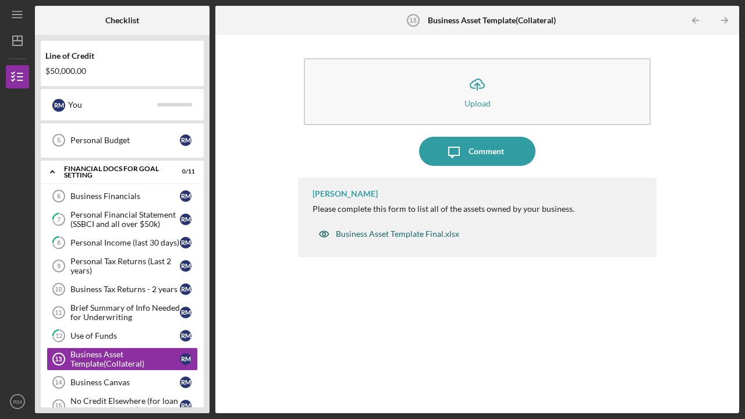
click at [378, 234] on div "Business Asset Template Final.xlsx" at bounding box center [397, 233] width 123 height 9
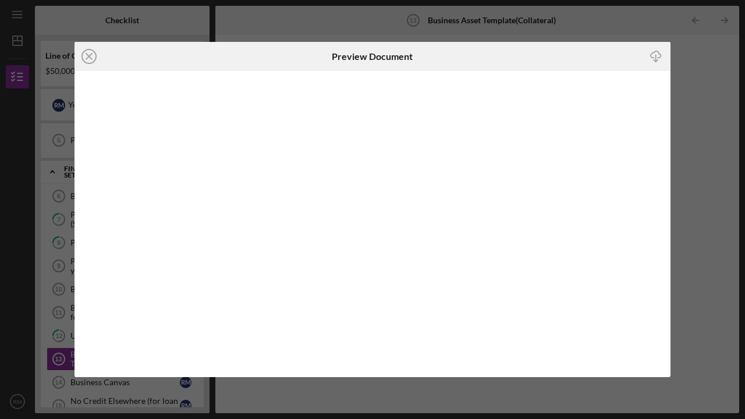
click at [656, 52] on icon "Icon/Download" at bounding box center [656, 57] width 26 height 26
click at [88, 54] on icon "Icon/Close" at bounding box center [89, 56] width 29 height 29
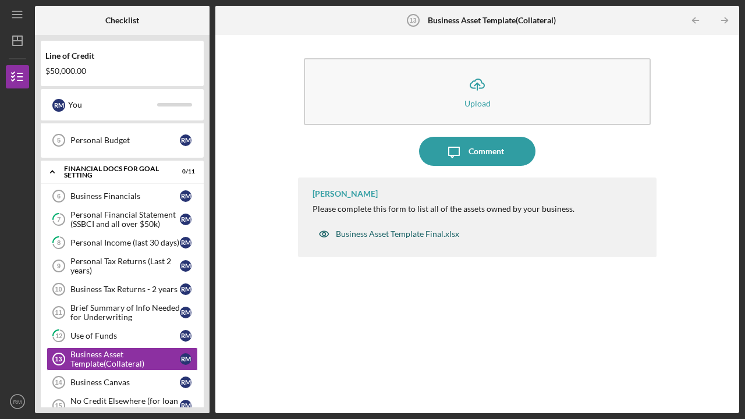
click at [377, 231] on div "Business Asset Template Final.xlsx" at bounding box center [397, 233] width 123 height 9
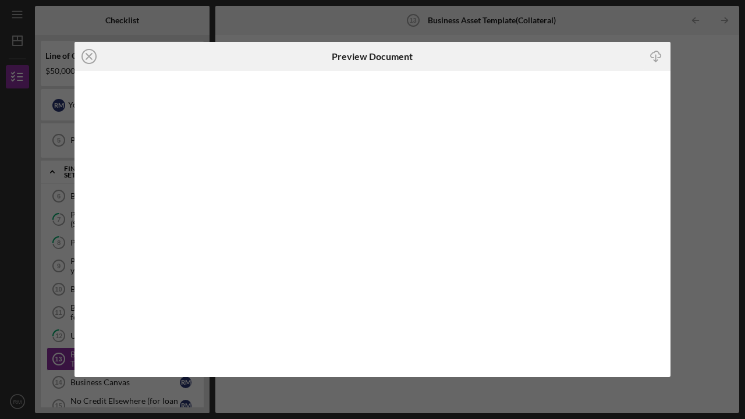
click at [695, 190] on div "Icon/Close Preview Document Icon/Download" at bounding box center [372, 209] width 745 height 419
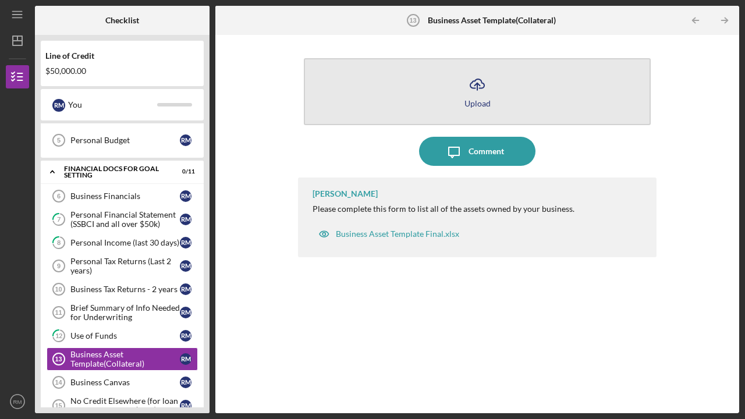
click at [399, 112] on button "Icon/Upload Upload" at bounding box center [477, 91] width 347 height 67
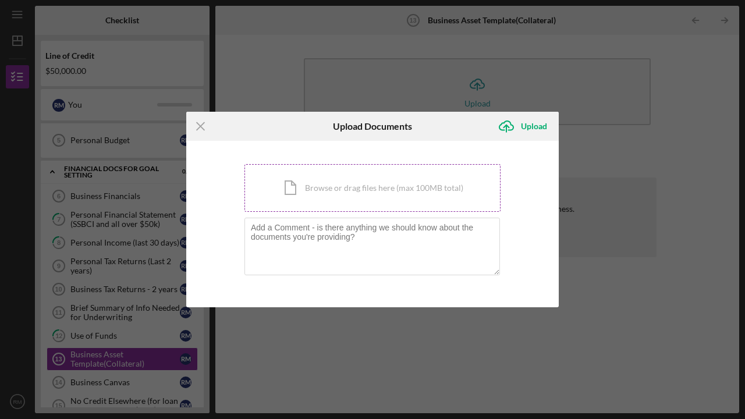
click at [357, 187] on div "Icon/Document Browse or drag files here (max 100MB total) Tap to choose files o…" at bounding box center [373, 188] width 256 height 48
drag, startPoint x: 512, startPoint y: 313, endPoint x: 208, endPoint y: 140, distance: 348.9
click at [336, 220] on div "Icon/Menu Close Upload Documents Icon/Upload Upload You're uploading documents …" at bounding box center [372, 209] width 745 height 419
click at [202, 126] on line at bounding box center [201, 127] width 8 height 8
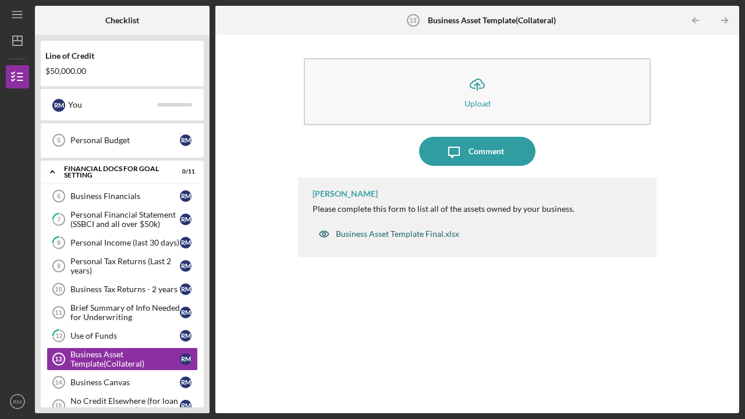
click at [380, 234] on div "Business Asset Template Final.xlsx" at bounding box center [397, 233] width 123 height 9
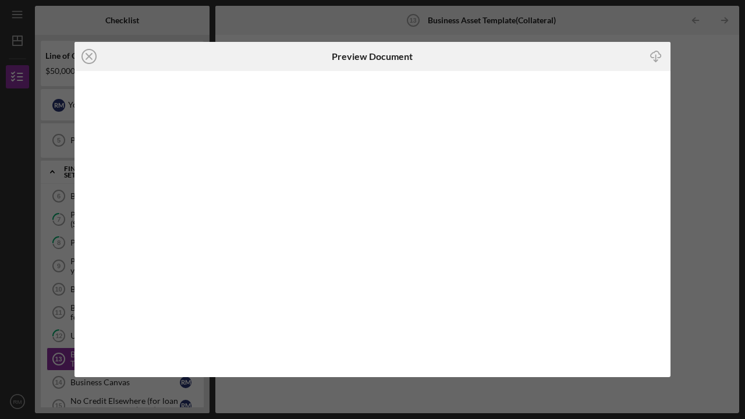
click at [742, 167] on div "Icon/Close Preview Document Icon/Download" at bounding box center [372, 209] width 745 height 419
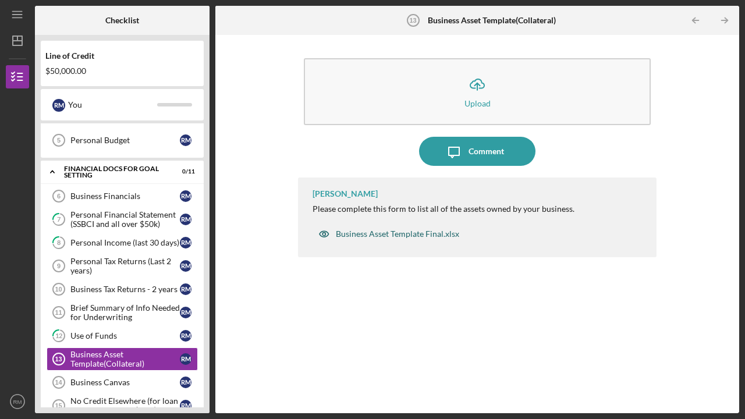
click at [413, 230] on div "Business Asset Template Final.xlsx" at bounding box center [397, 233] width 123 height 9
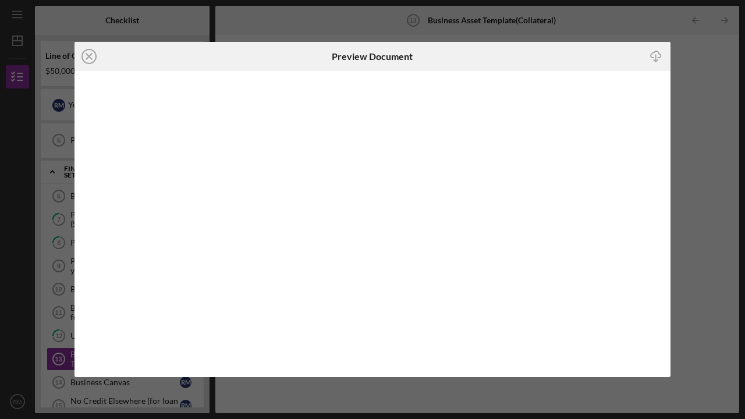
click at [657, 56] on icon "Icon/Download" at bounding box center [656, 57] width 26 height 26
click at [696, 137] on div "Icon/Close Preview Document Icon/Download" at bounding box center [372, 209] width 745 height 419
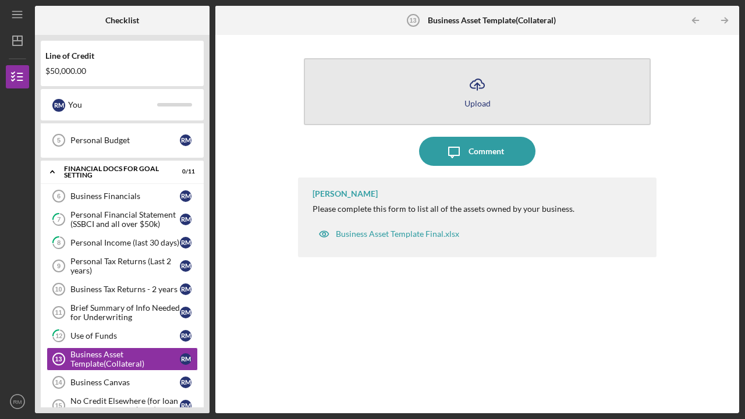
click at [470, 91] on icon "Icon/Upload" at bounding box center [477, 84] width 29 height 29
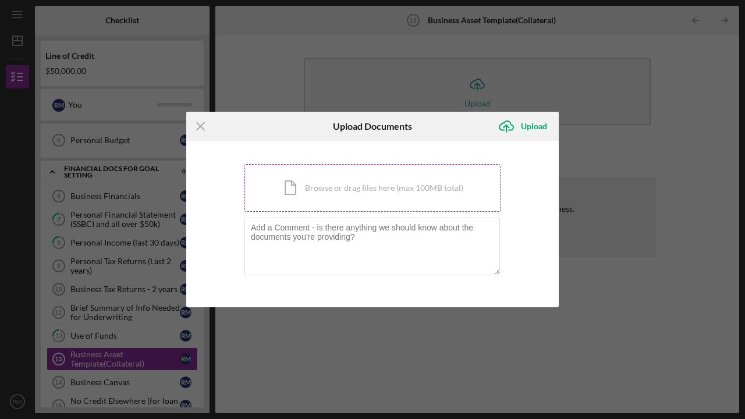
click at [357, 185] on div "Icon/Document Browse or drag files here (max 100MB total) Tap to choose files o…" at bounding box center [373, 188] width 256 height 48
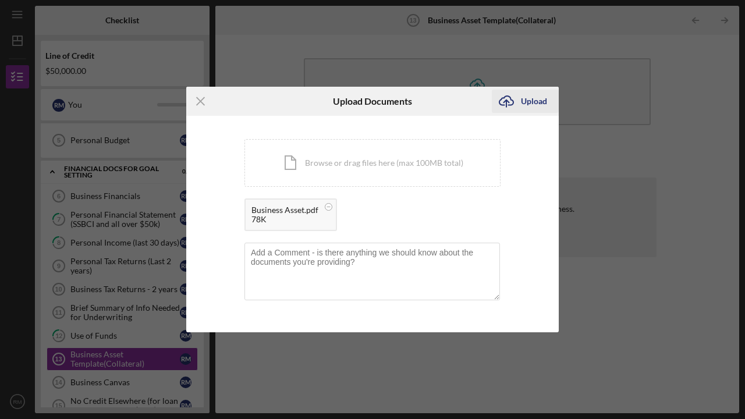
click at [539, 98] on div "Upload" at bounding box center [534, 101] width 26 height 23
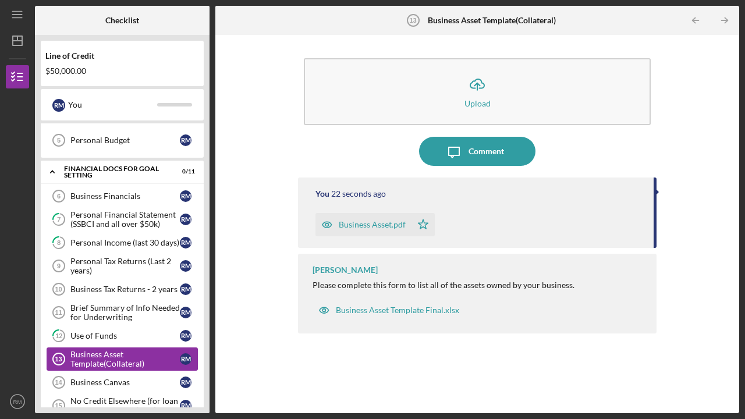
click at [105, 357] on div "Business Asset Template(Collateral)" at bounding box center [124, 359] width 109 height 19
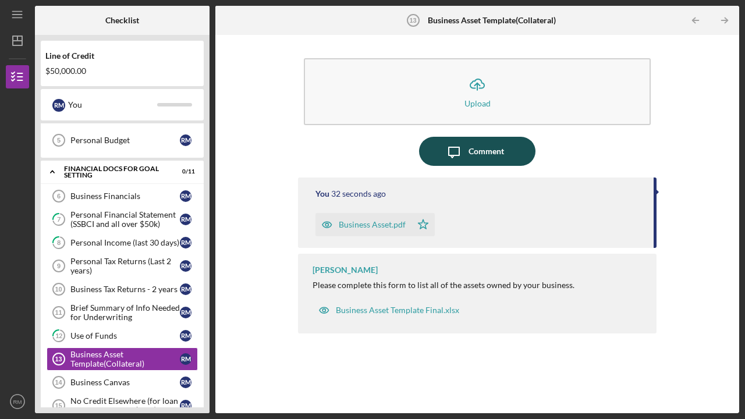
click at [497, 152] on div "Comment" at bounding box center [487, 151] width 36 height 29
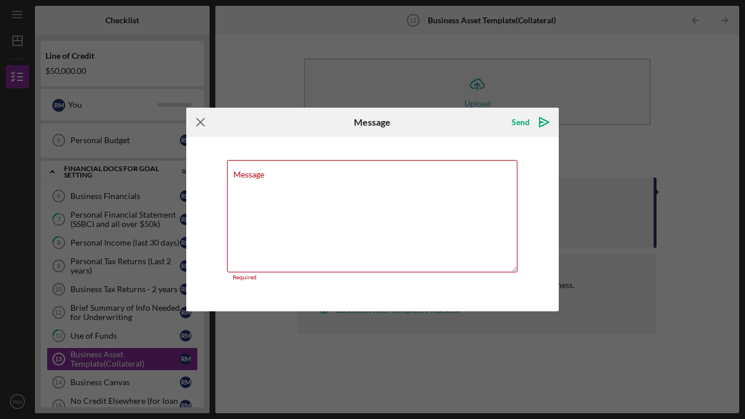
click at [205, 123] on icon "Icon/Menu Close" at bounding box center [200, 122] width 29 height 29
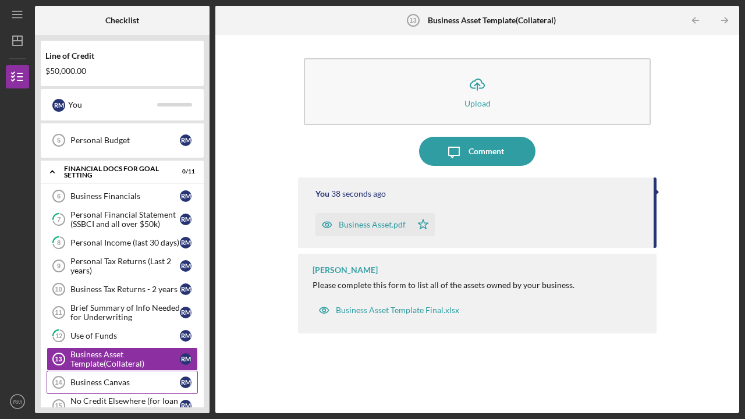
click at [99, 383] on div "Business Canvas" at bounding box center [124, 382] width 109 height 9
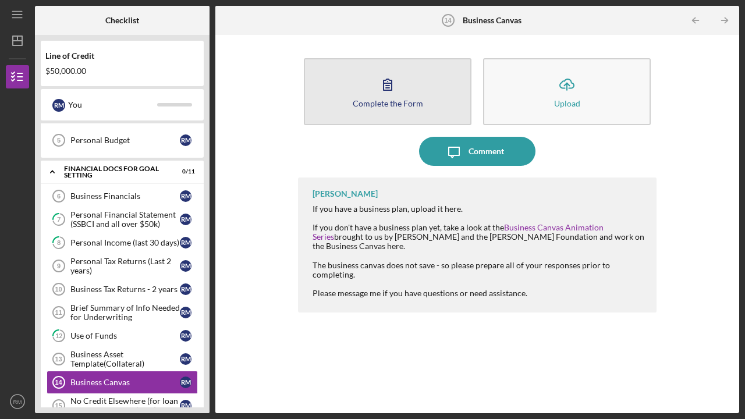
click at [388, 89] on icon "button" at bounding box center [387, 84] width 29 height 29
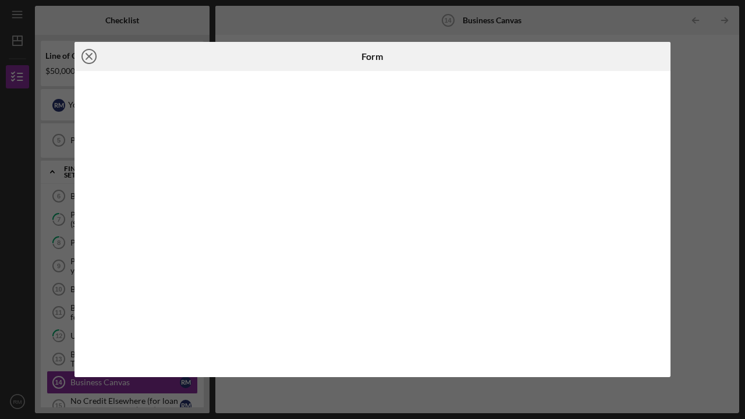
click at [92, 53] on icon "Icon/Close" at bounding box center [89, 56] width 29 height 29
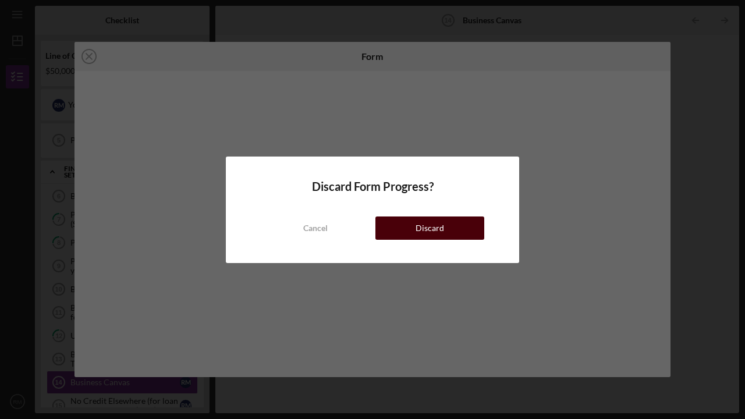
click at [437, 226] on div "Discard" at bounding box center [430, 228] width 29 height 23
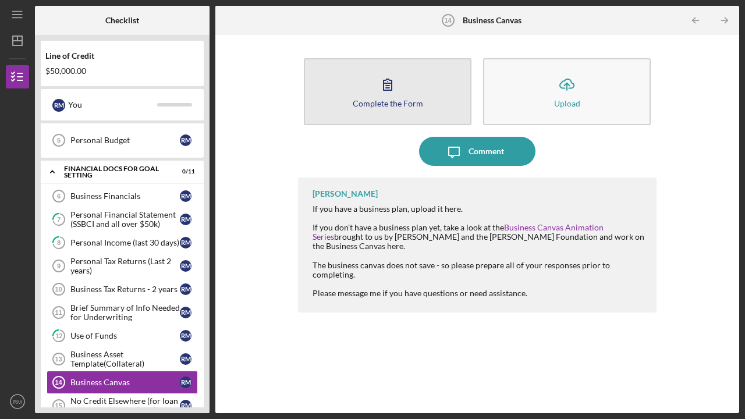
click at [374, 99] on div "Complete the Form" at bounding box center [388, 103] width 70 height 9
